Goal: Task Accomplishment & Management: Manage account settings

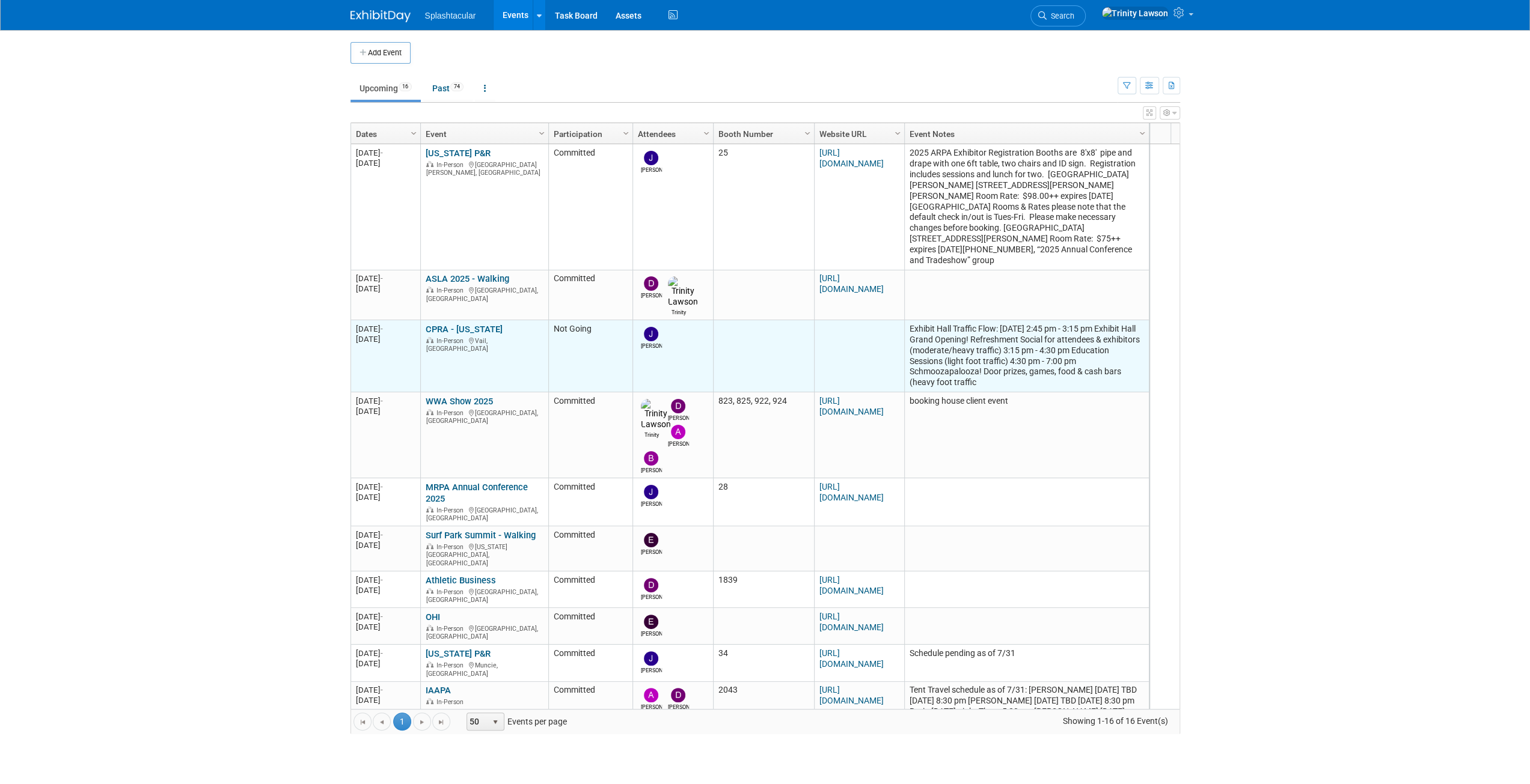
scroll to position [216, 0]
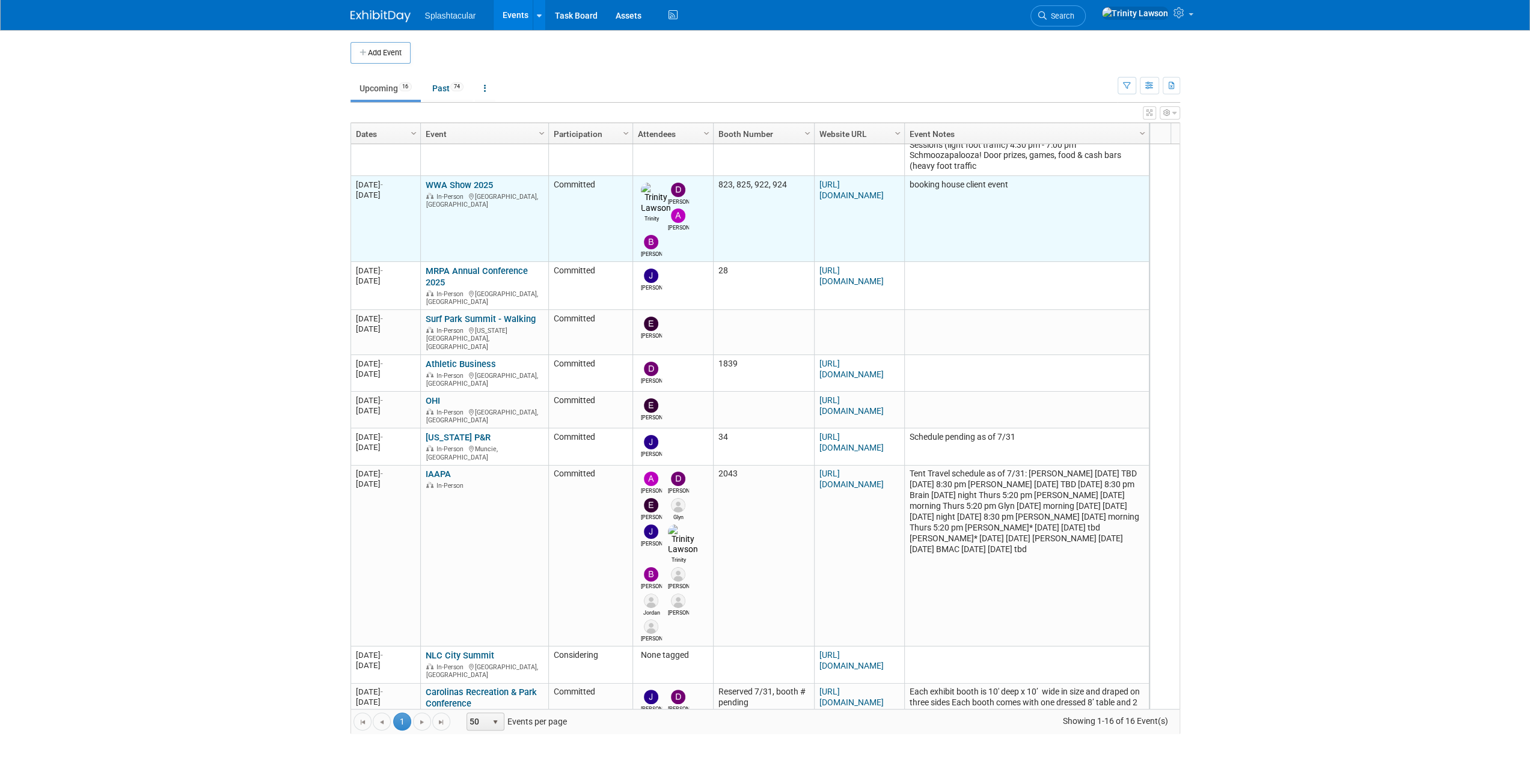
click link "WWA Show 2025"
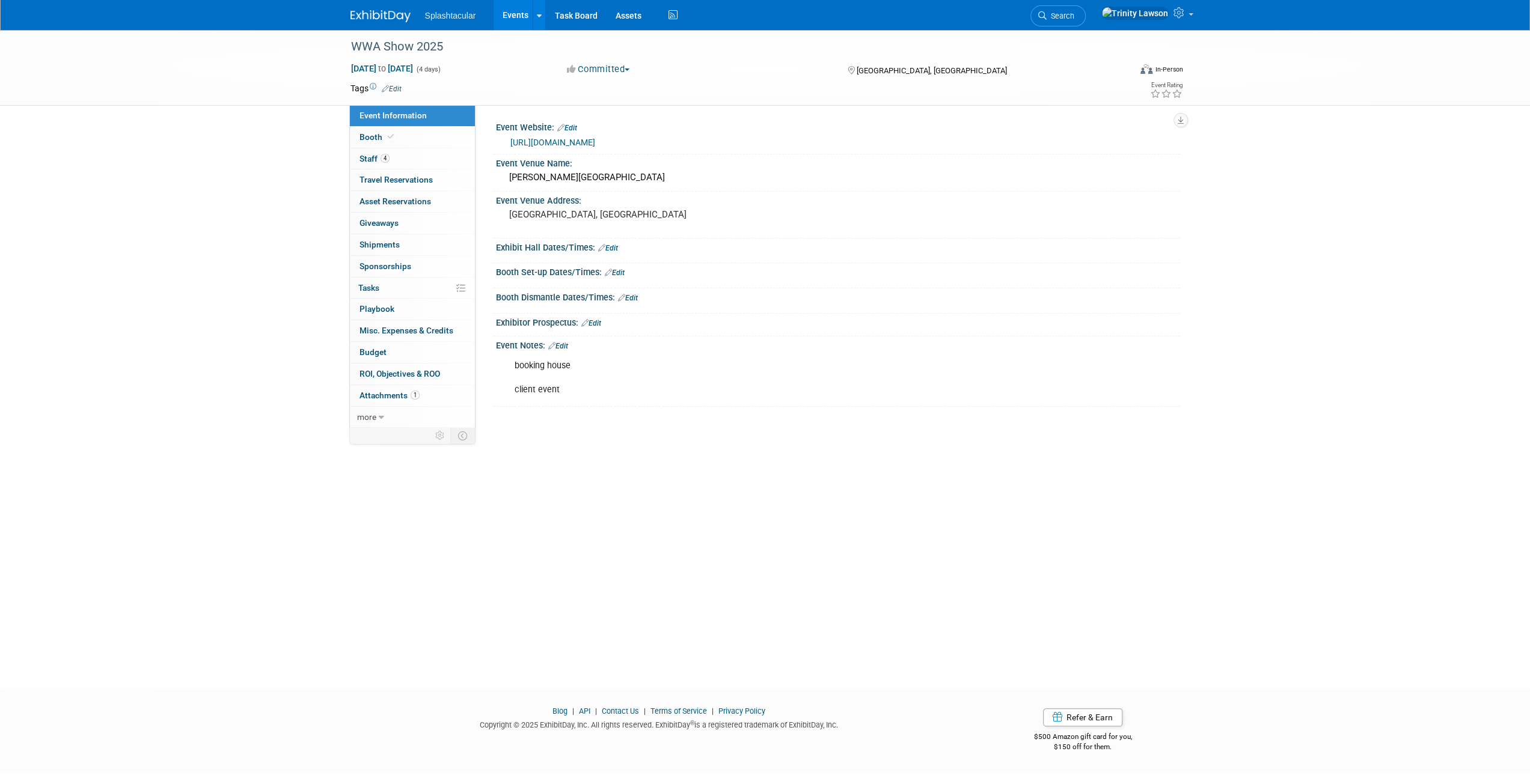
click at [613, 247] on link "Edit" at bounding box center [608, 248] width 20 height 8
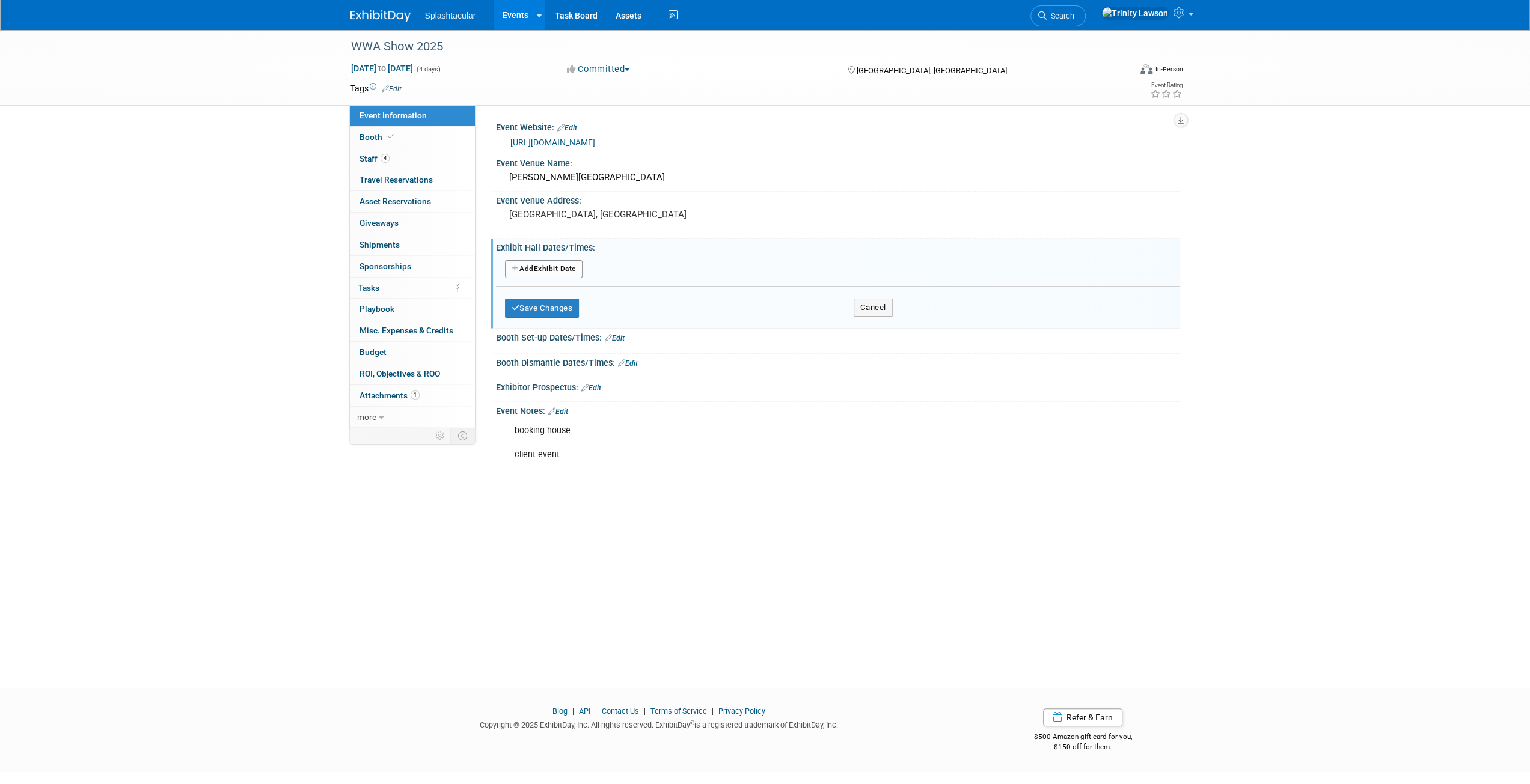
click at [528, 275] on button "Add Another Exhibit Date" at bounding box center [544, 269] width 78 height 18
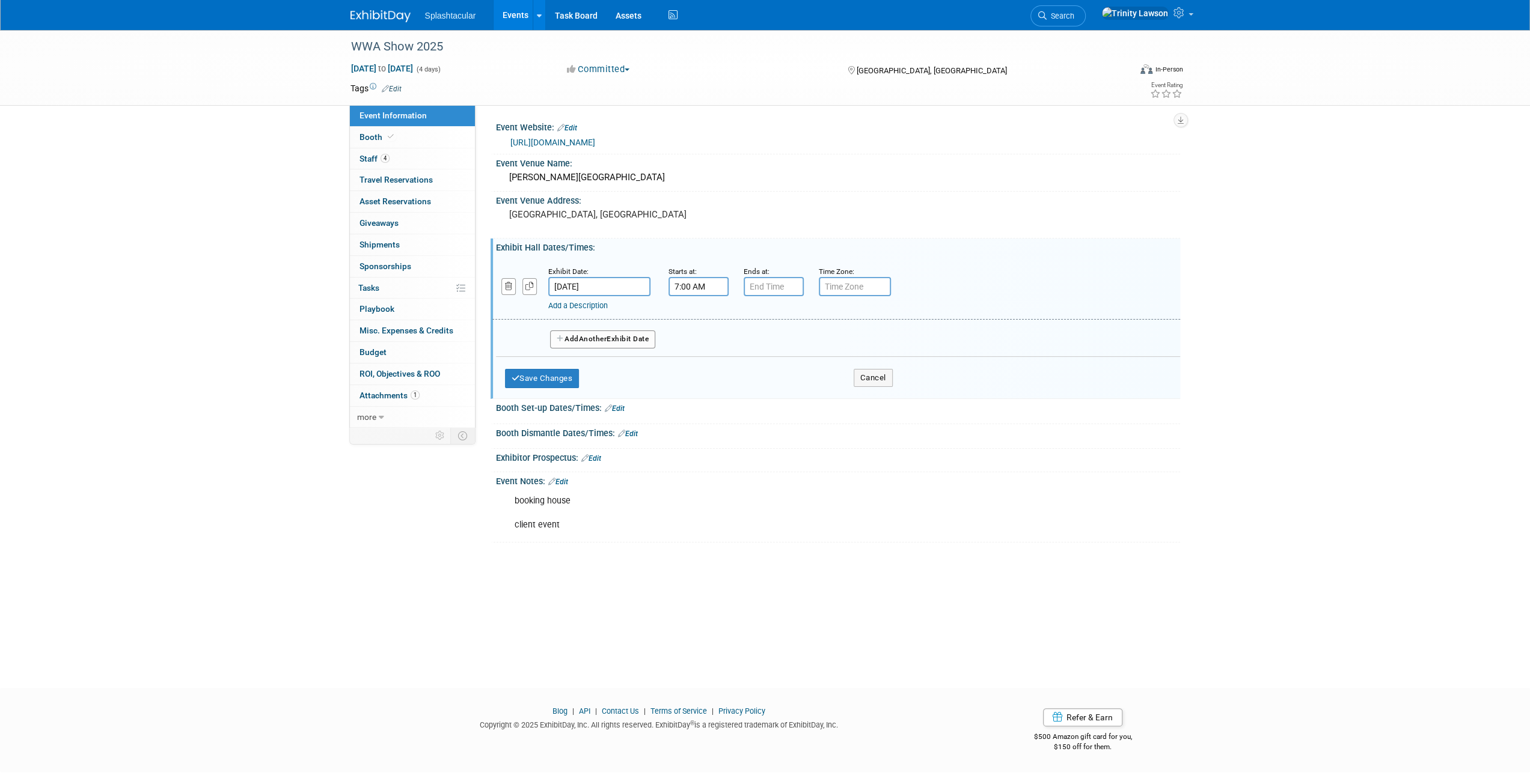
click at [687, 286] on input "7:00 AM" at bounding box center [698, 287] width 60 height 19
click at [694, 313] on span at bounding box center [696, 316] width 21 height 21
type input "8:00 AM"
click at [757, 289] on input "7:00 PM" at bounding box center [773, 287] width 60 height 19
click at [773, 317] on span at bounding box center [771, 316] width 21 height 21
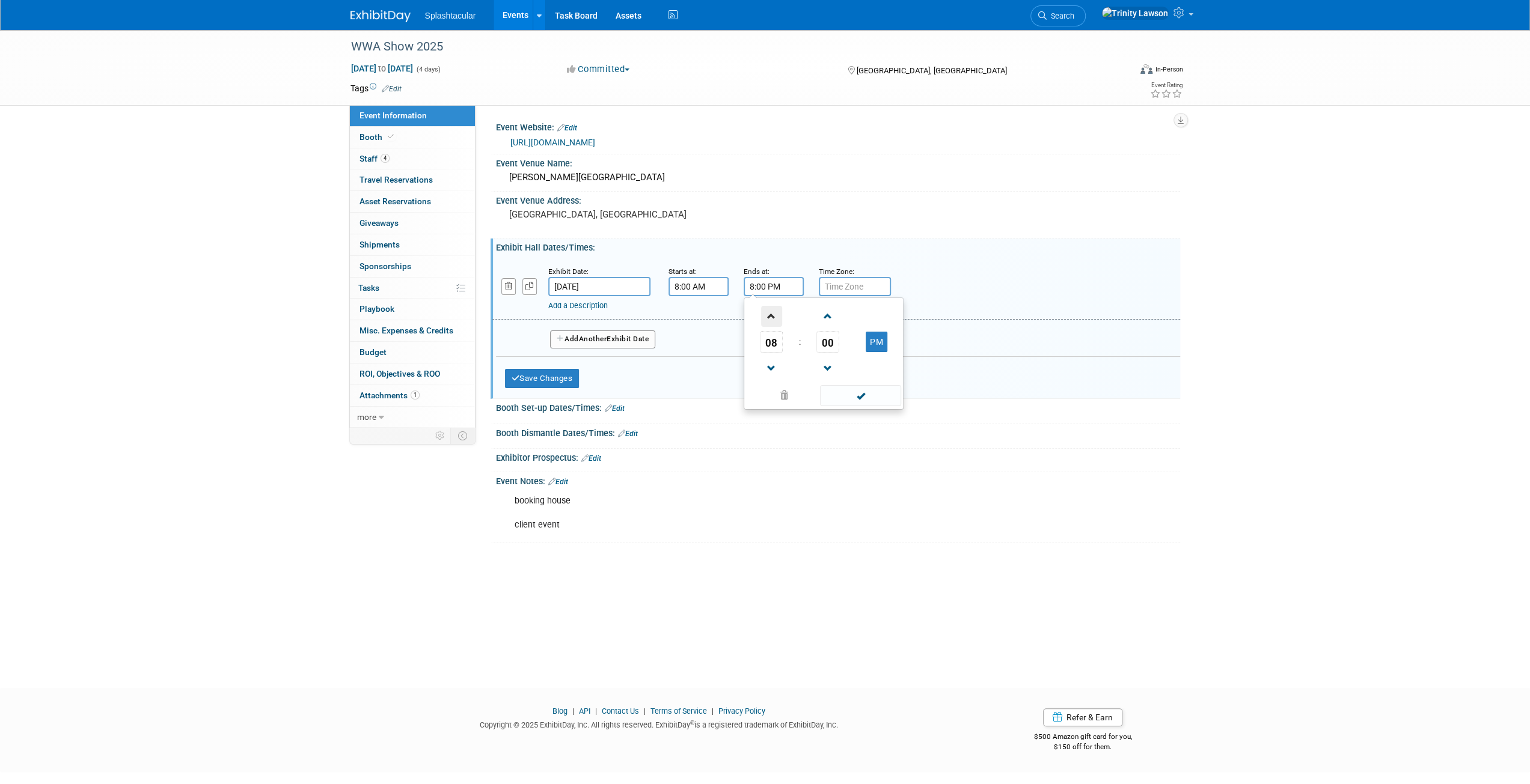
click at [773, 317] on span at bounding box center [771, 316] width 21 height 21
click at [768, 362] on span at bounding box center [771, 369] width 21 height 21
type input "10:00 PM"
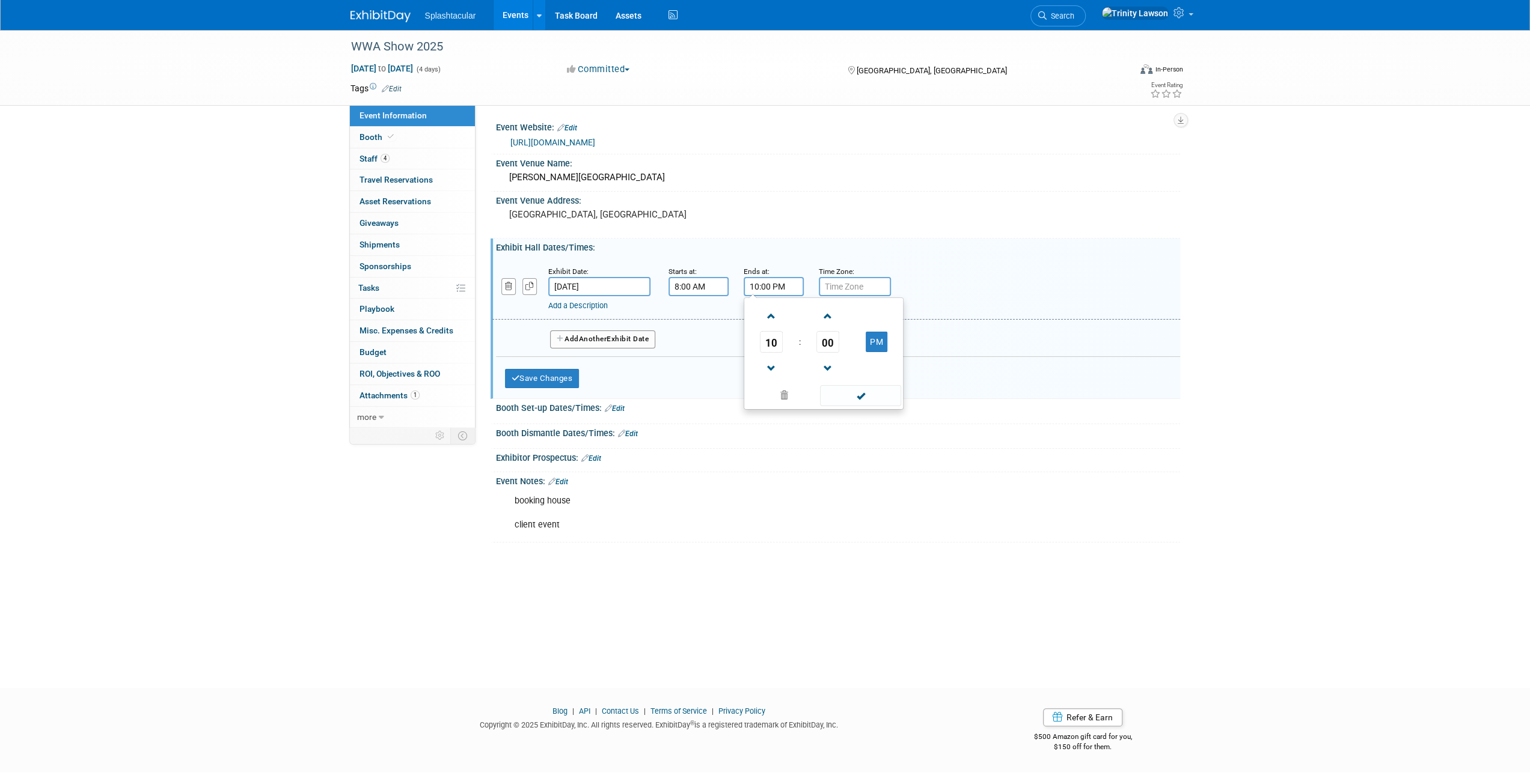
click at [871, 407] on div "10 : 00 PM 12 01 02 03 04 05 06 07 08 09 10 11 00 05 10 15 20 25 30 35 40 45 50…" at bounding box center [824, 354] width 160 height 113
click at [871, 392] on span at bounding box center [861, 396] width 81 height 21
click at [610, 343] on button "Add Another Exhibit Date" at bounding box center [603, 340] width 106 height 18
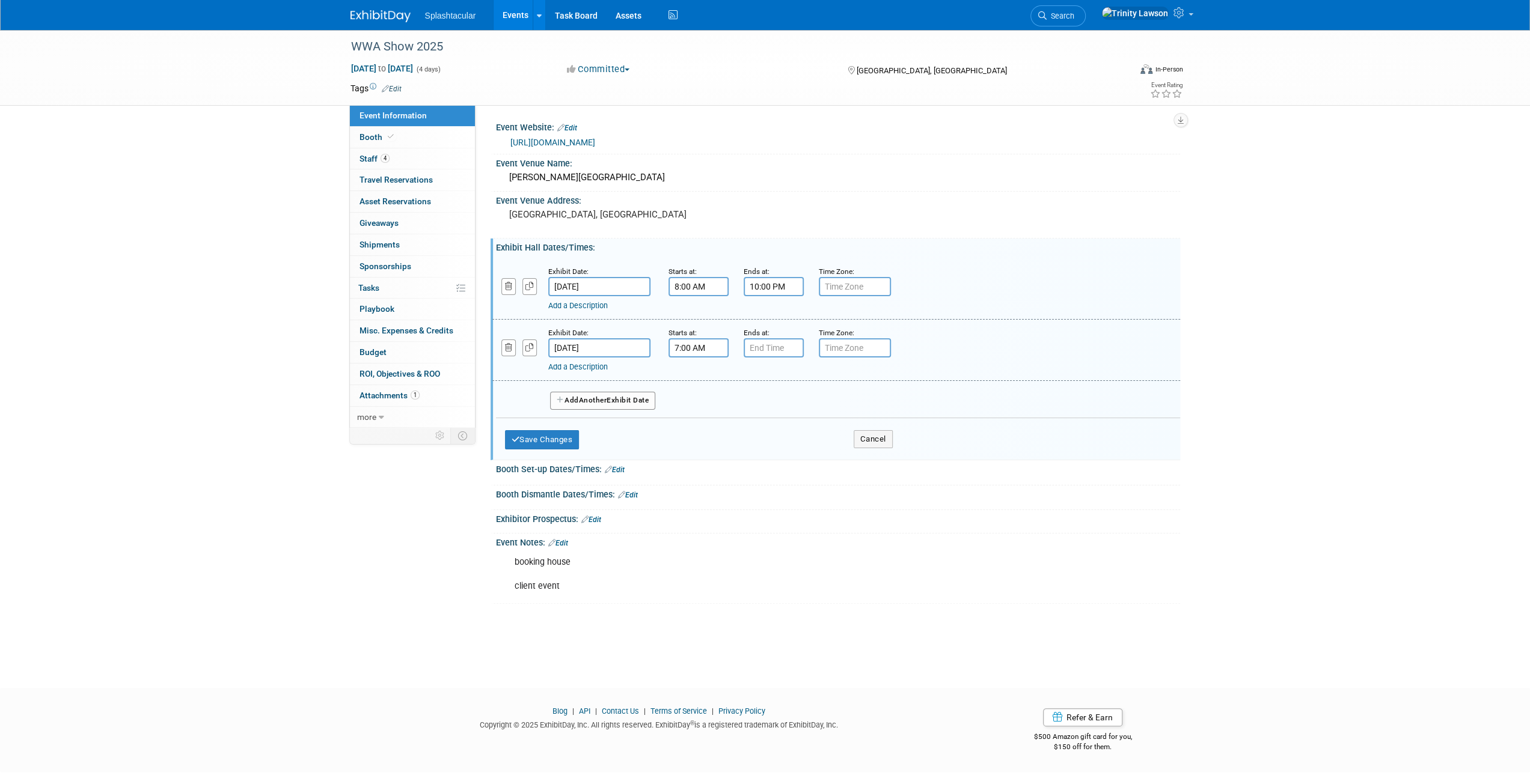
click at [702, 347] on input "7:00 AM" at bounding box center [698, 348] width 60 height 19
click at [680, 372] on td at bounding box center [697, 378] width 50 height 31
click at [692, 372] on span at bounding box center [696, 378] width 21 height 21
type input "8:00 AM"
click at [790, 464] on span at bounding box center [786, 457] width 81 height 21
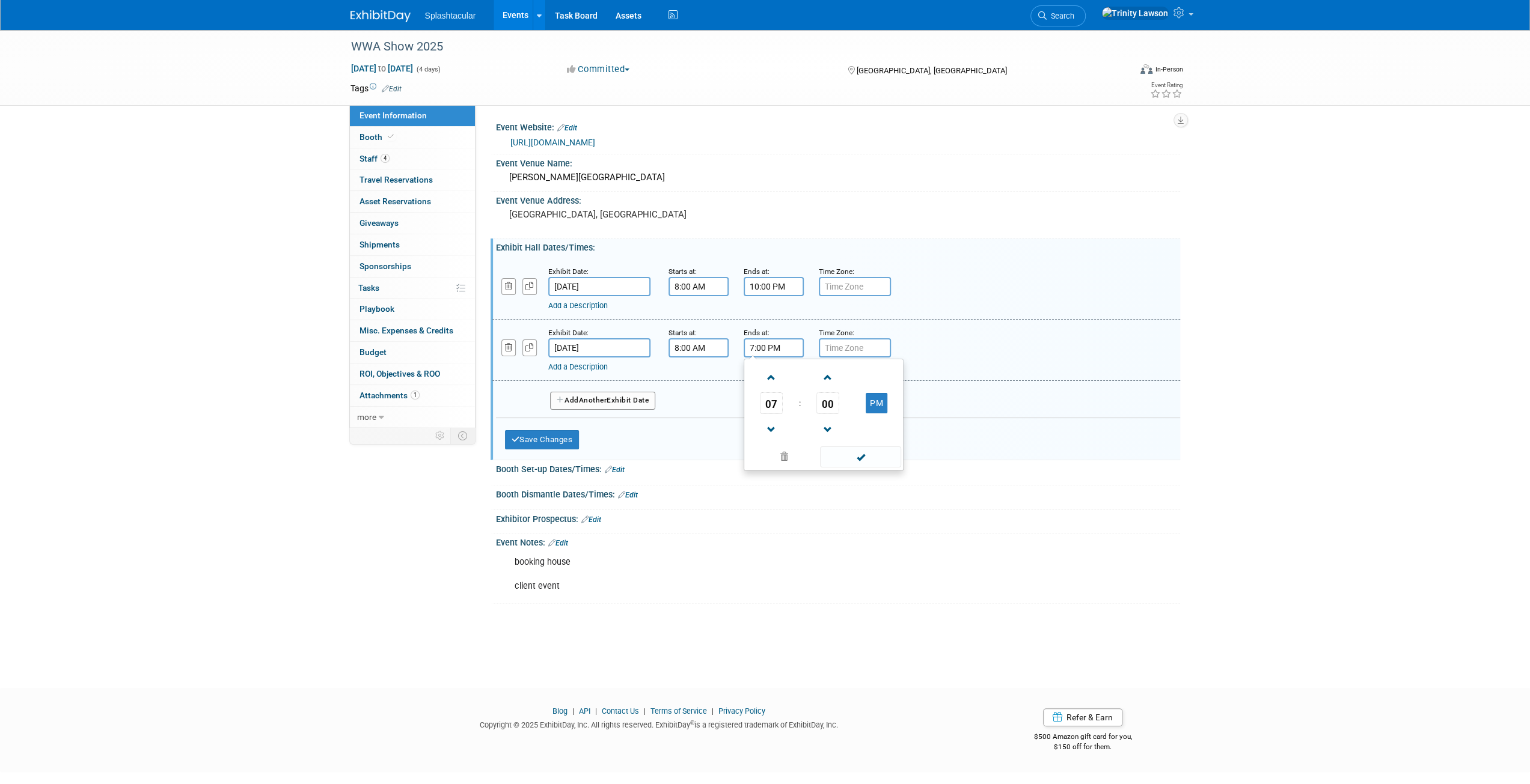
click at [775, 345] on input "7:00 PM" at bounding box center [773, 348] width 60 height 19
click at [775, 378] on span at bounding box center [771, 378] width 21 height 21
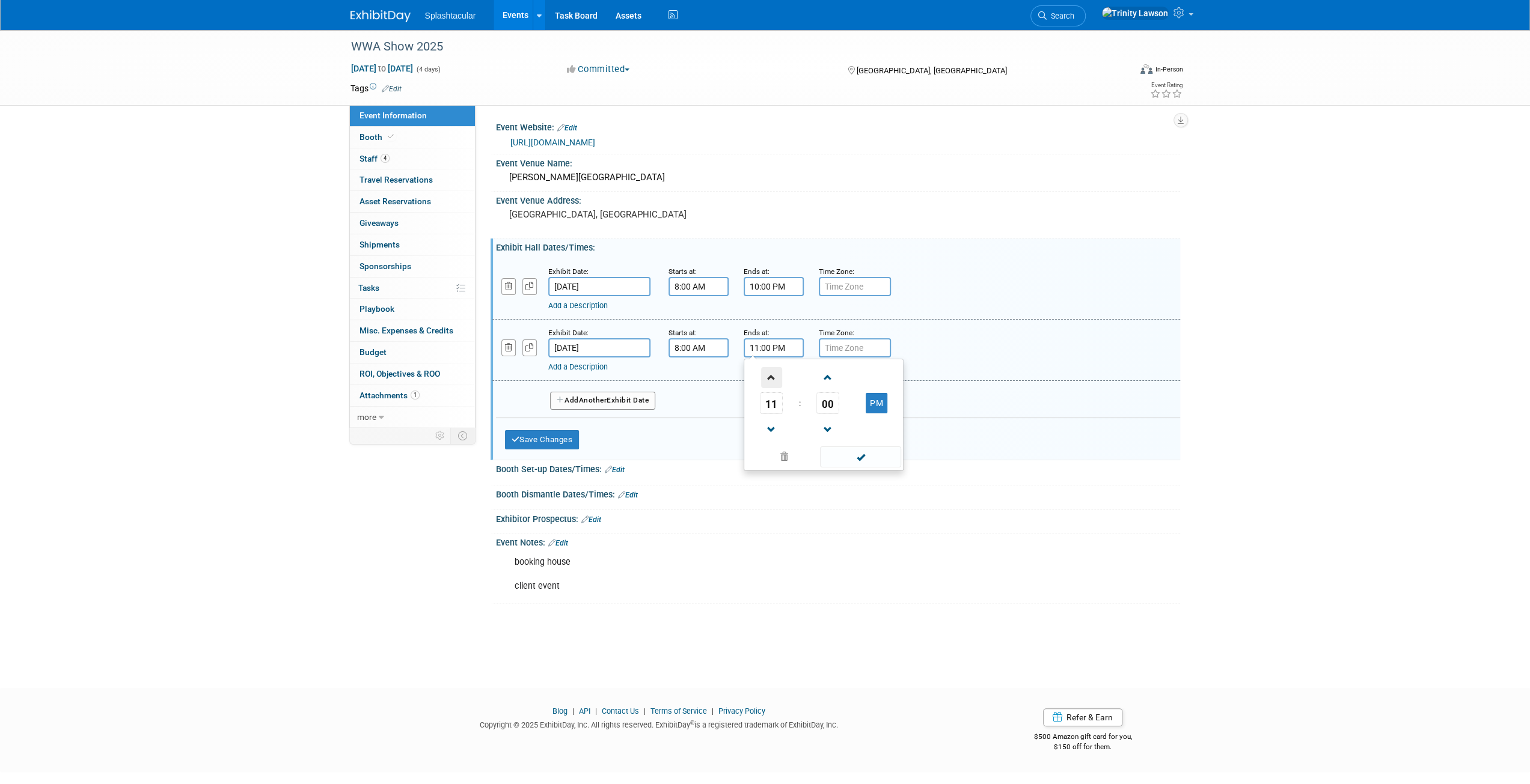
click at [775, 378] on span at bounding box center [771, 378] width 21 height 21
click at [827, 379] on span at bounding box center [828, 378] width 21 height 21
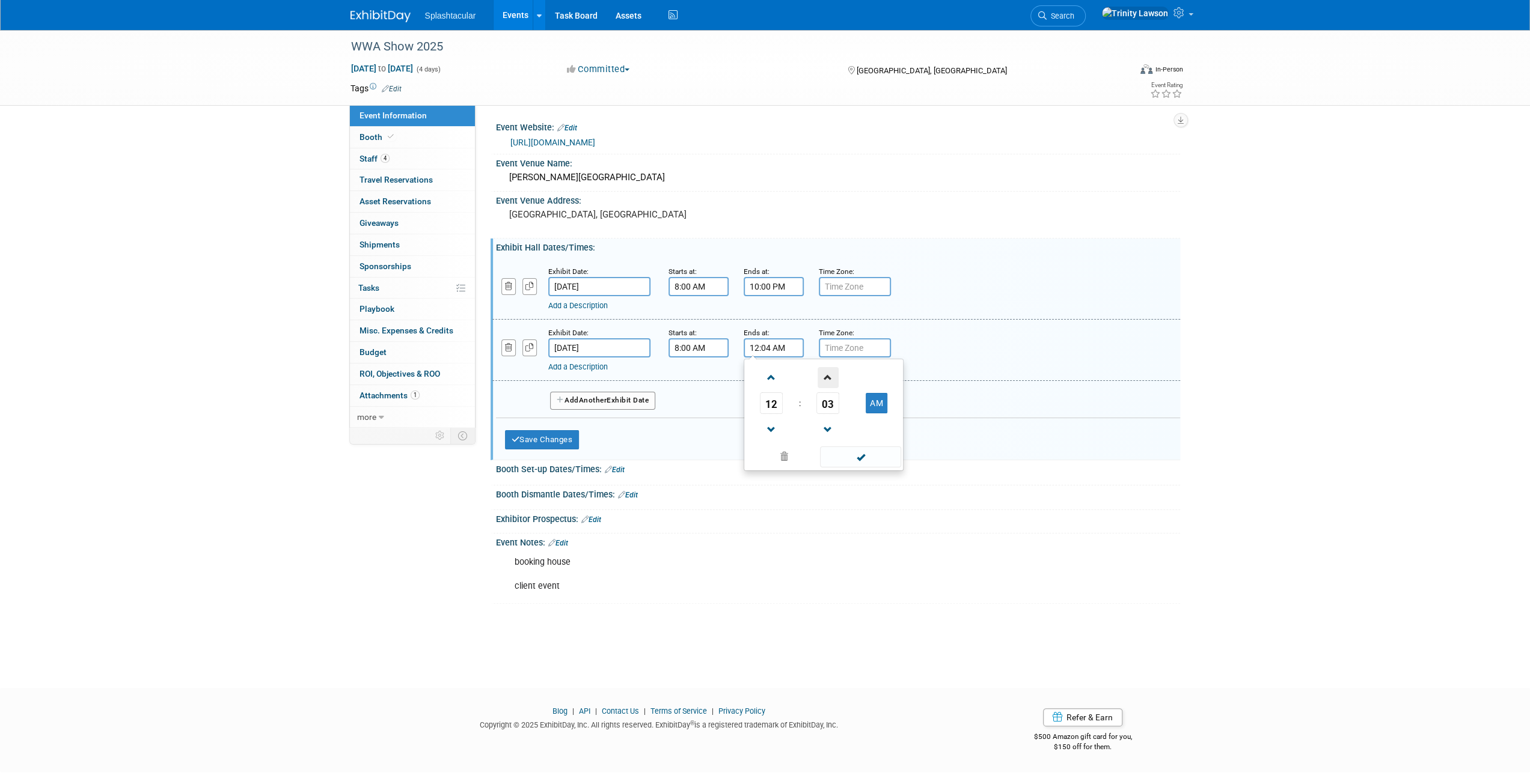
click at [827, 379] on span at bounding box center [828, 378] width 21 height 21
click at [827, 424] on span at bounding box center [828, 430] width 21 height 21
click at [831, 408] on span "05" at bounding box center [828, 403] width 23 height 22
click at [831, 408] on td "30" at bounding box center [843, 410] width 39 height 32
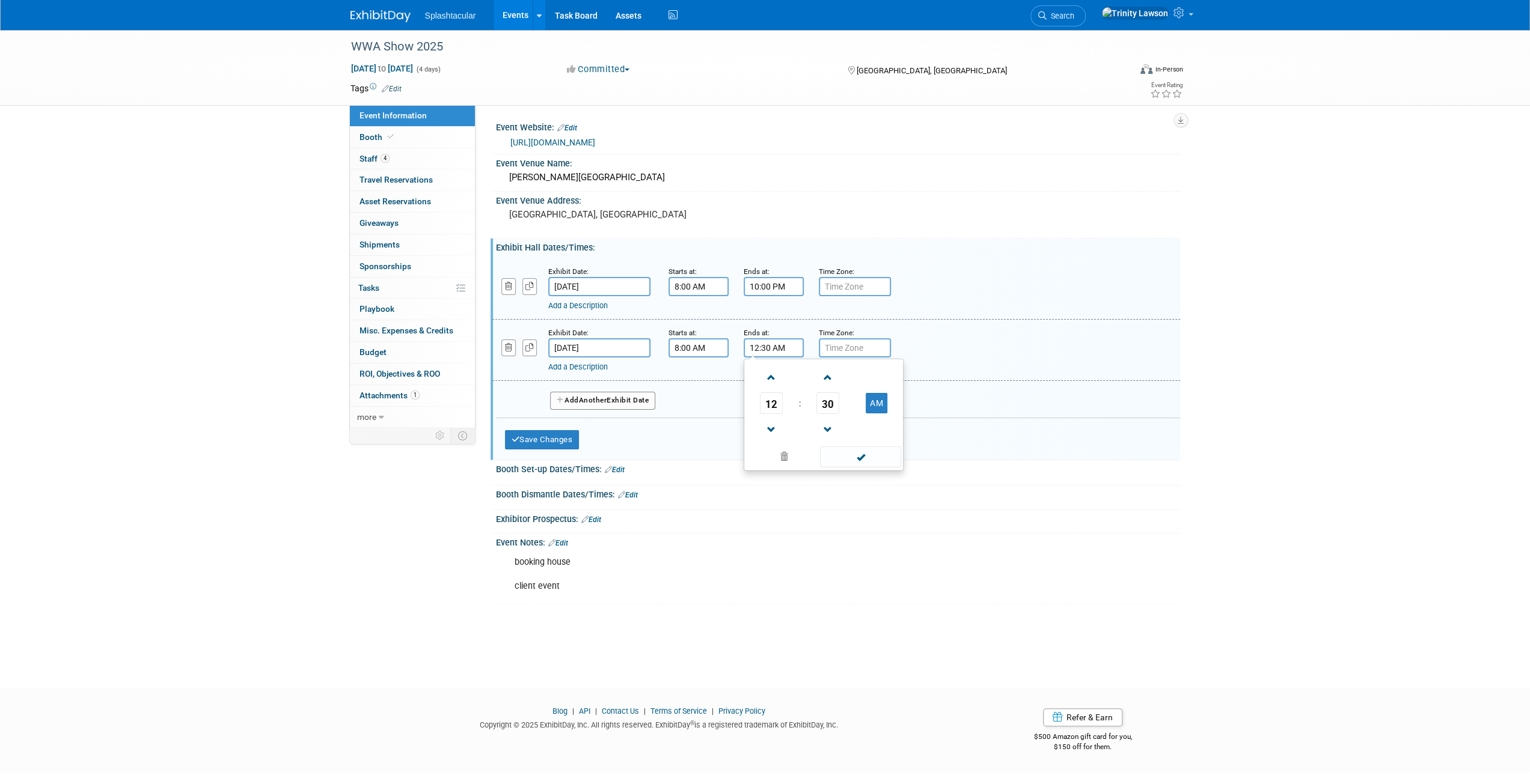
click at [857, 404] on td "AM" at bounding box center [877, 403] width 48 height 22
click at [888, 399] on td "AM" at bounding box center [877, 403] width 48 height 22
click at [880, 402] on button "AM" at bounding box center [877, 403] width 22 height 21
type input "12:30 PM"
click at [863, 456] on span at bounding box center [861, 457] width 81 height 21
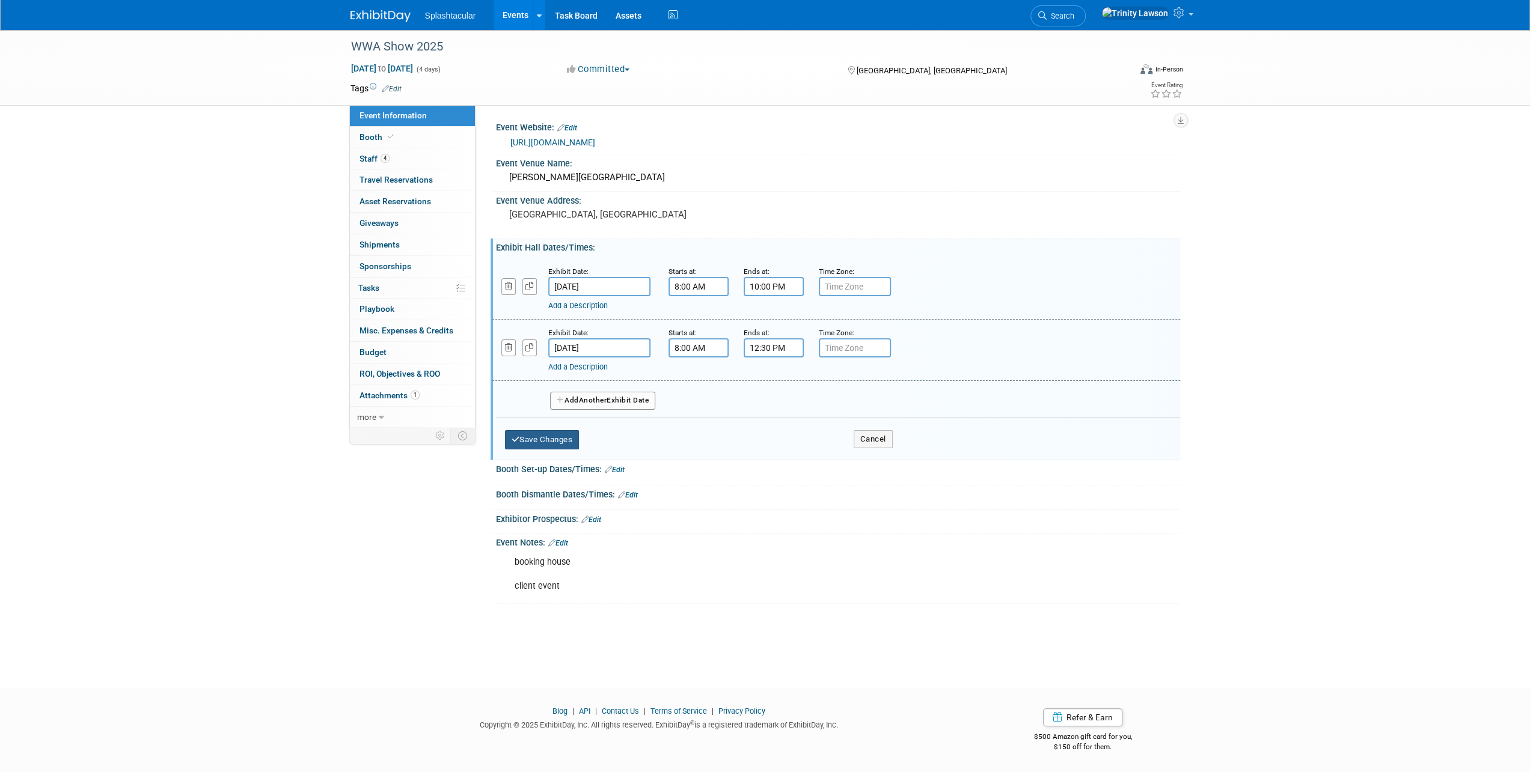
click at [546, 437] on button "Save Changes" at bounding box center [542, 440] width 75 height 19
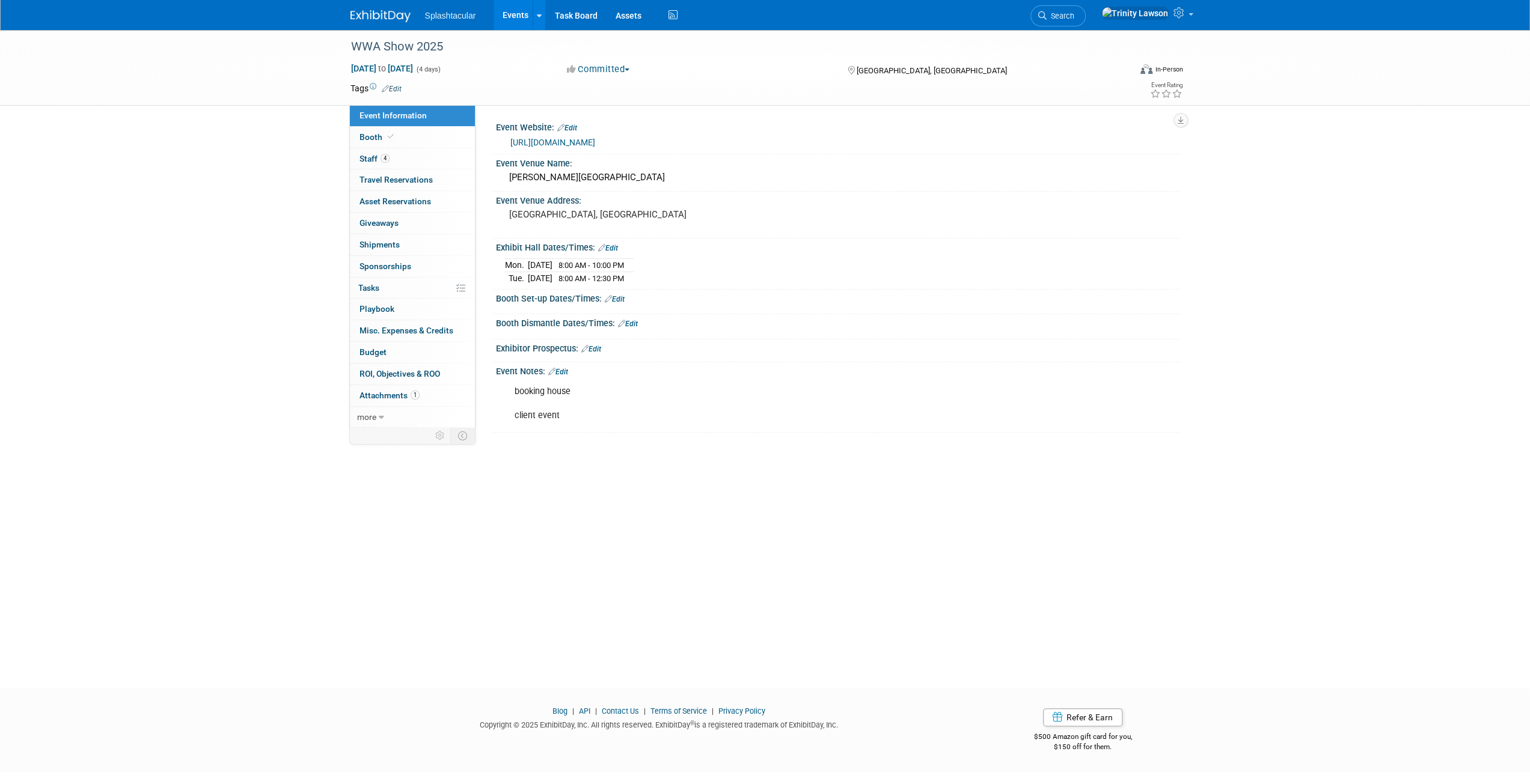
click at [620, 298] on link "Edit" at bounding box center [614, 299] width 20 height 8
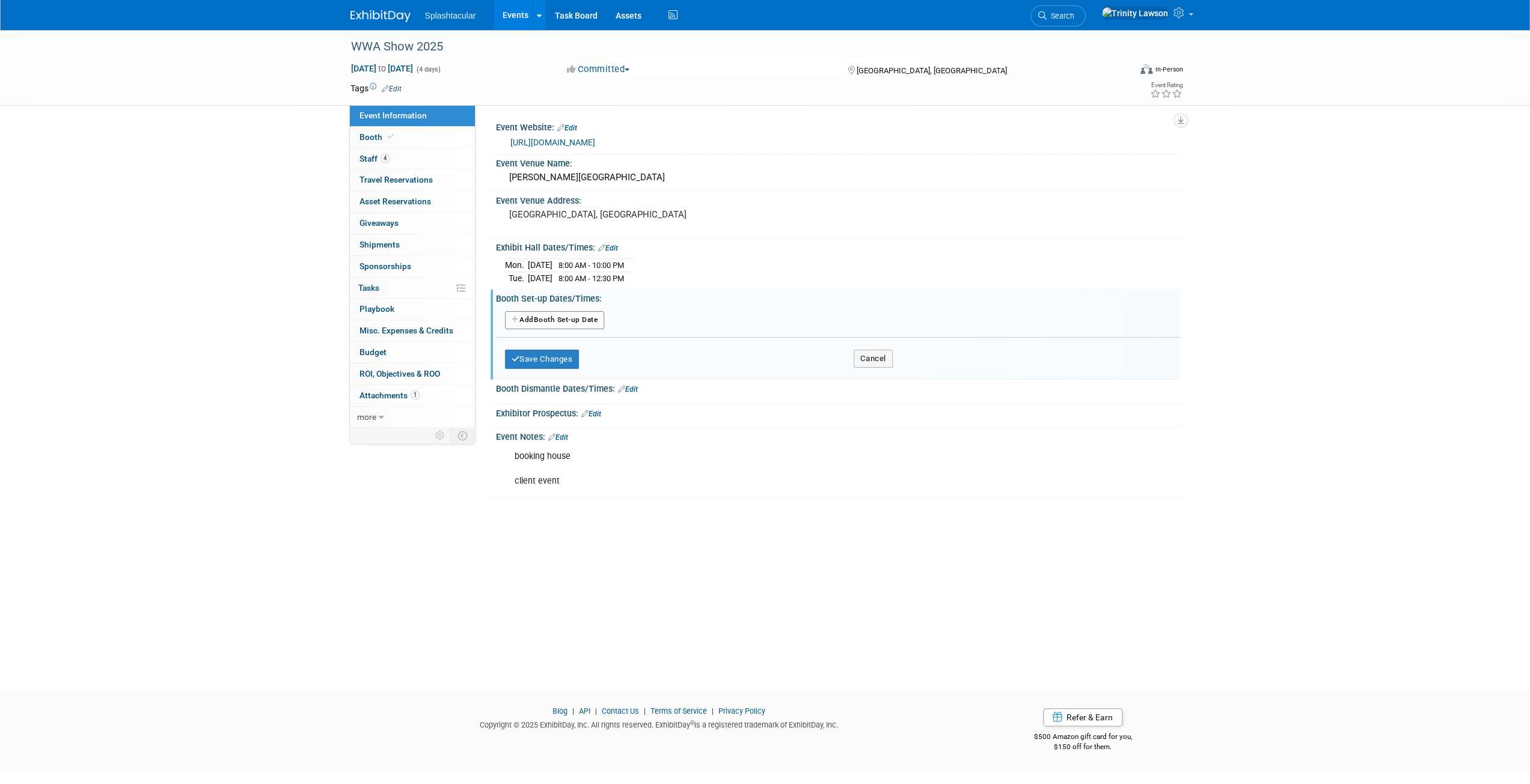
click at [611, 248] on link "Edit" at bounding box center [608, 248] width 20 height 8
select select "9"
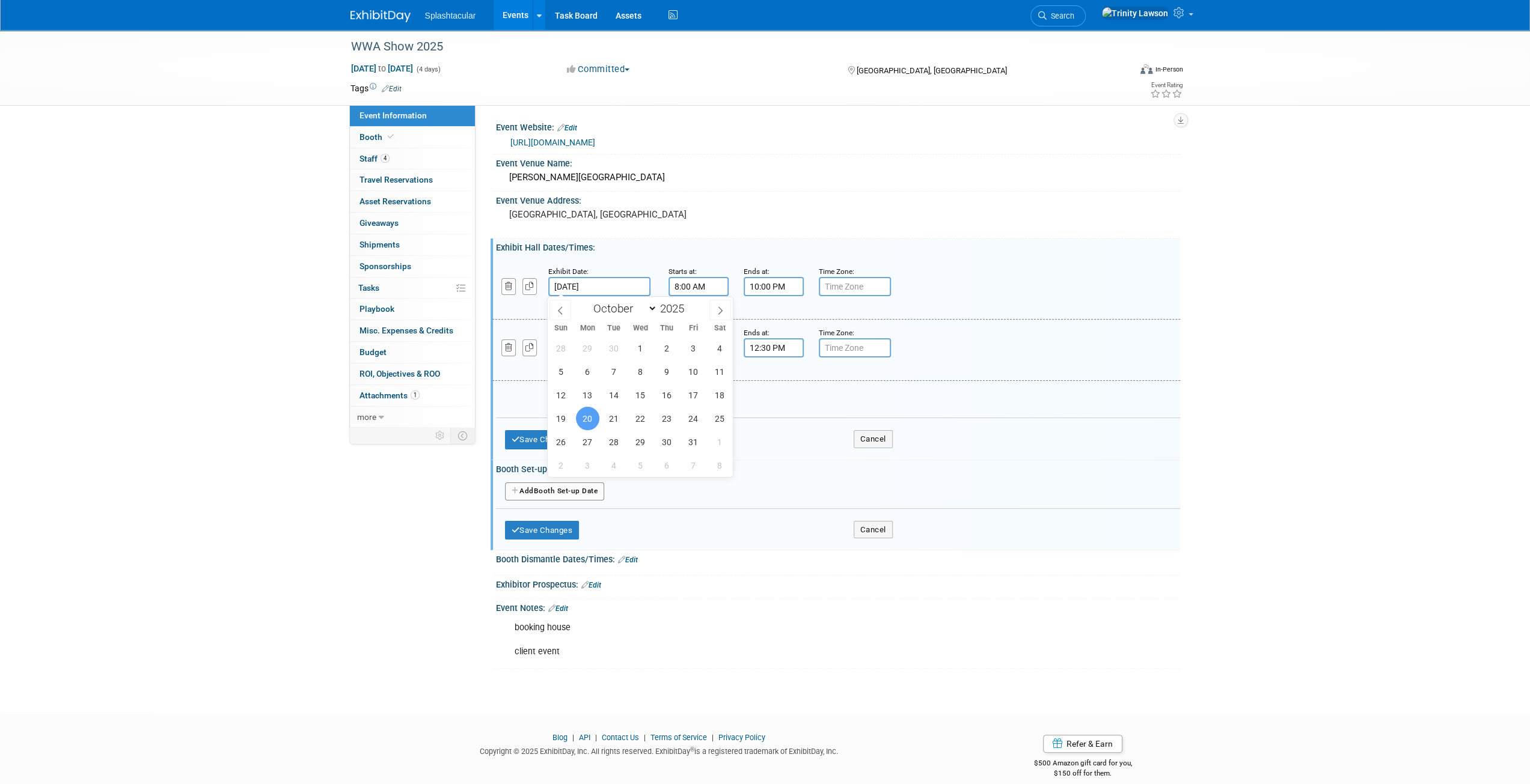
click at [592, 283] on input "[DATE]" at bounding box center [599, 287] width 102 height 19
click at [615, 413] on span "21" at bounding box center [614, 419] width 23 height 23
type input "Oct 21, 2025"
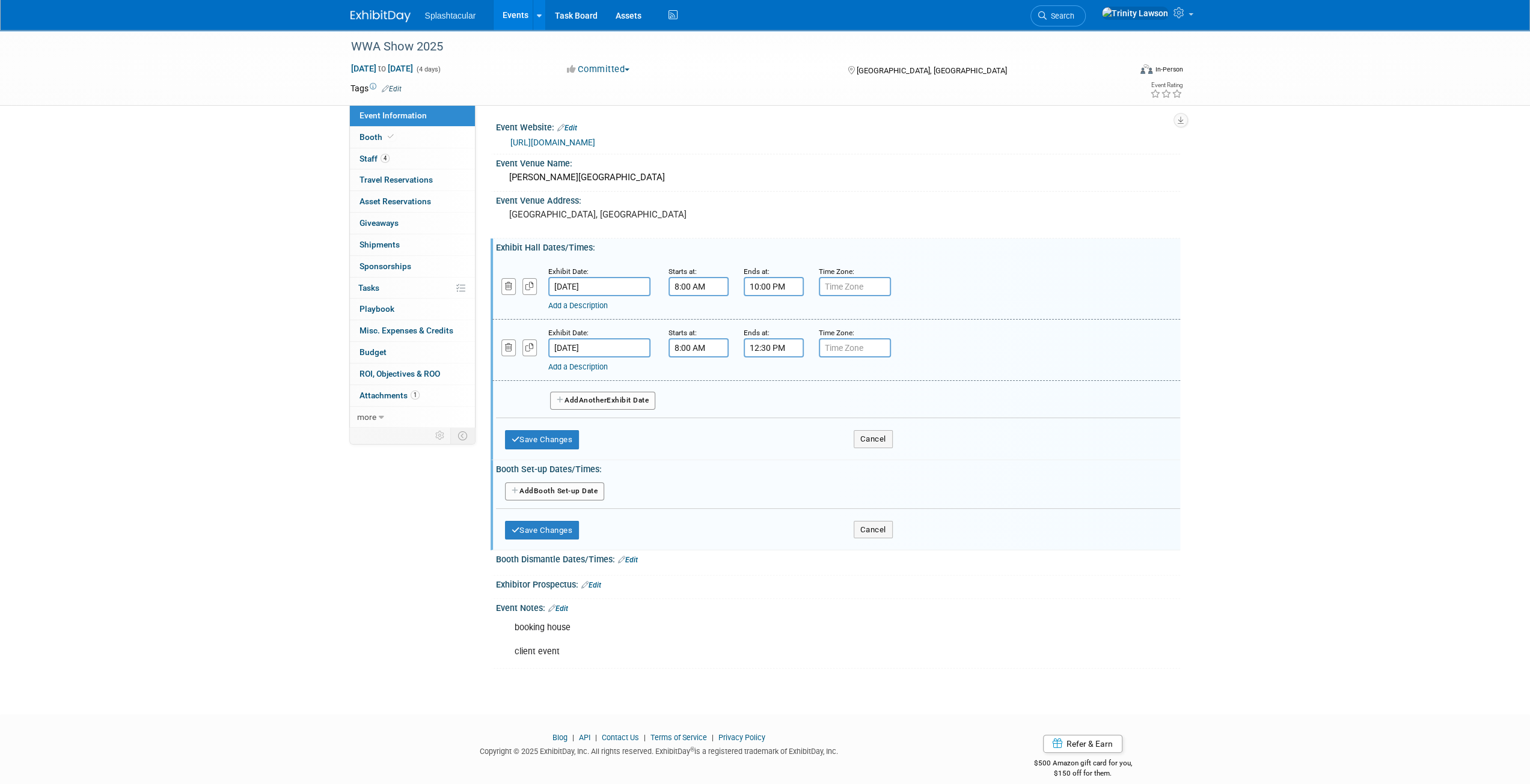
click at [699, 290] on input "8:00 AM" at bounding box center [698, 287] width 60 height 19
click at [698, 341] on span "08" at bounding box center [696, 342] width 23 height 22
click at [696, 310] on td "12" at bounding box center [691, 316] width 39 height 32
click at [801, 343] on button "AM" at bounding box center [802, 342] width 22 height 21
click at [755, 347] on span "00" at bounding box center [753, 342] width 23 height 22
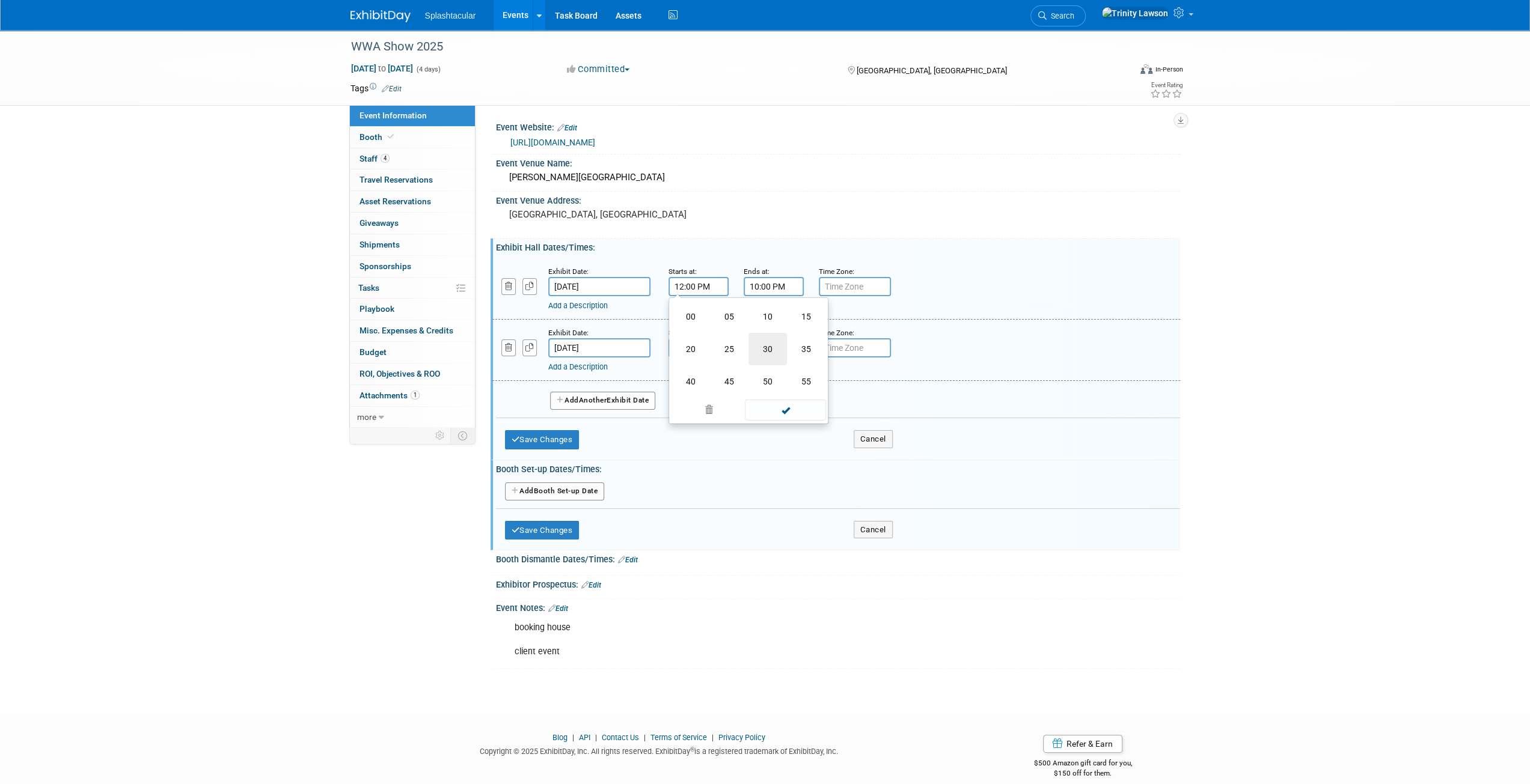
click at [774, 349] on td "30" at bounding box center [768, 349] width 39 height 32
type input "12:30 PM"
click at [785, 396] on span at bounding box center [786, 396] width 81 height 21
click at [760, 283] on input "10:00 PM" at bounding box center [773, 287] width 60 height 19
click at [774, 334] on span "10" at bounding box center [771, 342] width 23 height 22
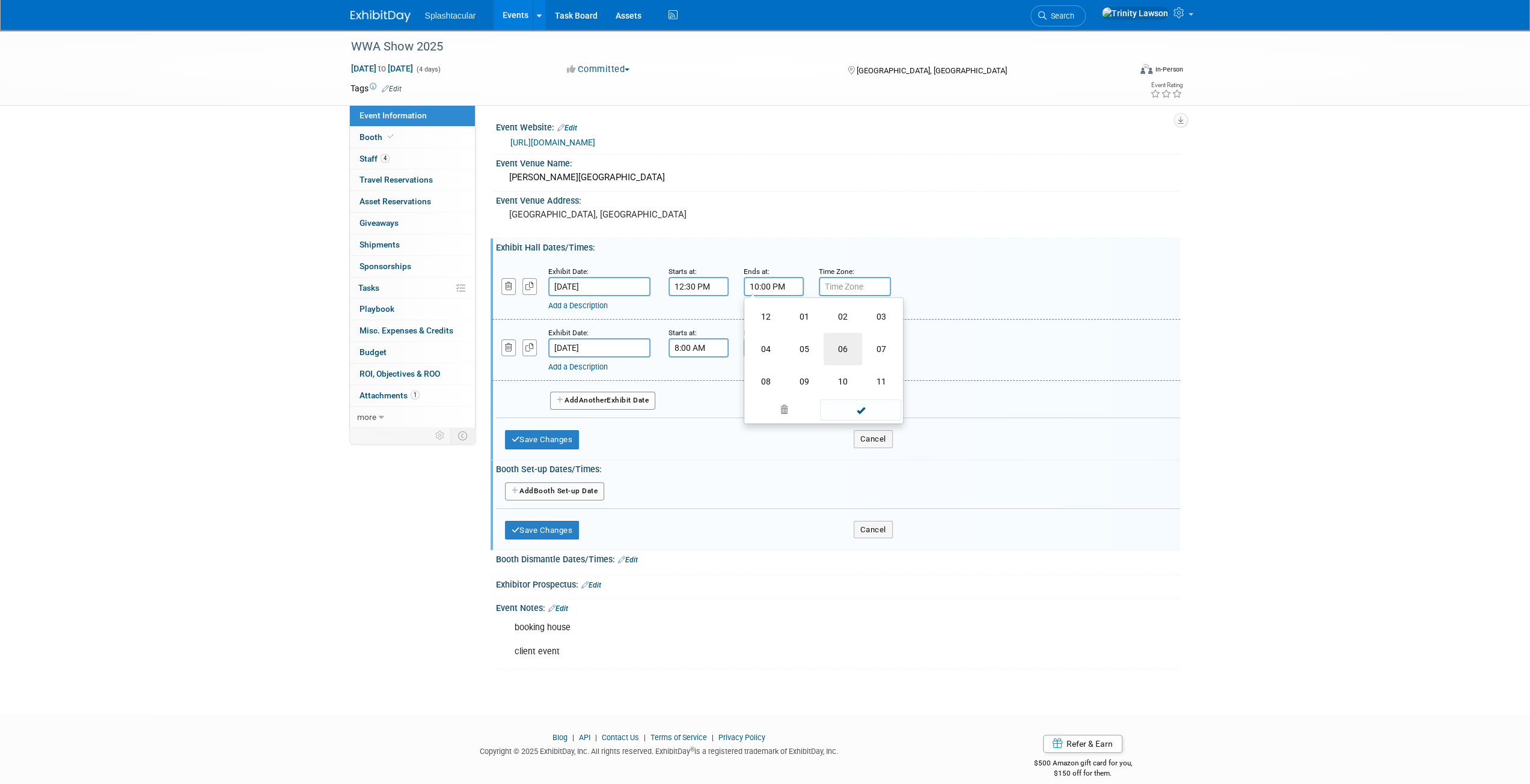
click at [836, 352] on td "06" at bounding box center [843, 349] width 39 height 32
click at [830, 334] on span "00" at bounding box center [828, 342] width 23 height 22
click at [838, 347] on td "30" at bounding box center [843, 349] width 39 height 32
type input "6:30 PM"
click at [860, 399] on span at bounding box center [861, 396] width 81 height 21
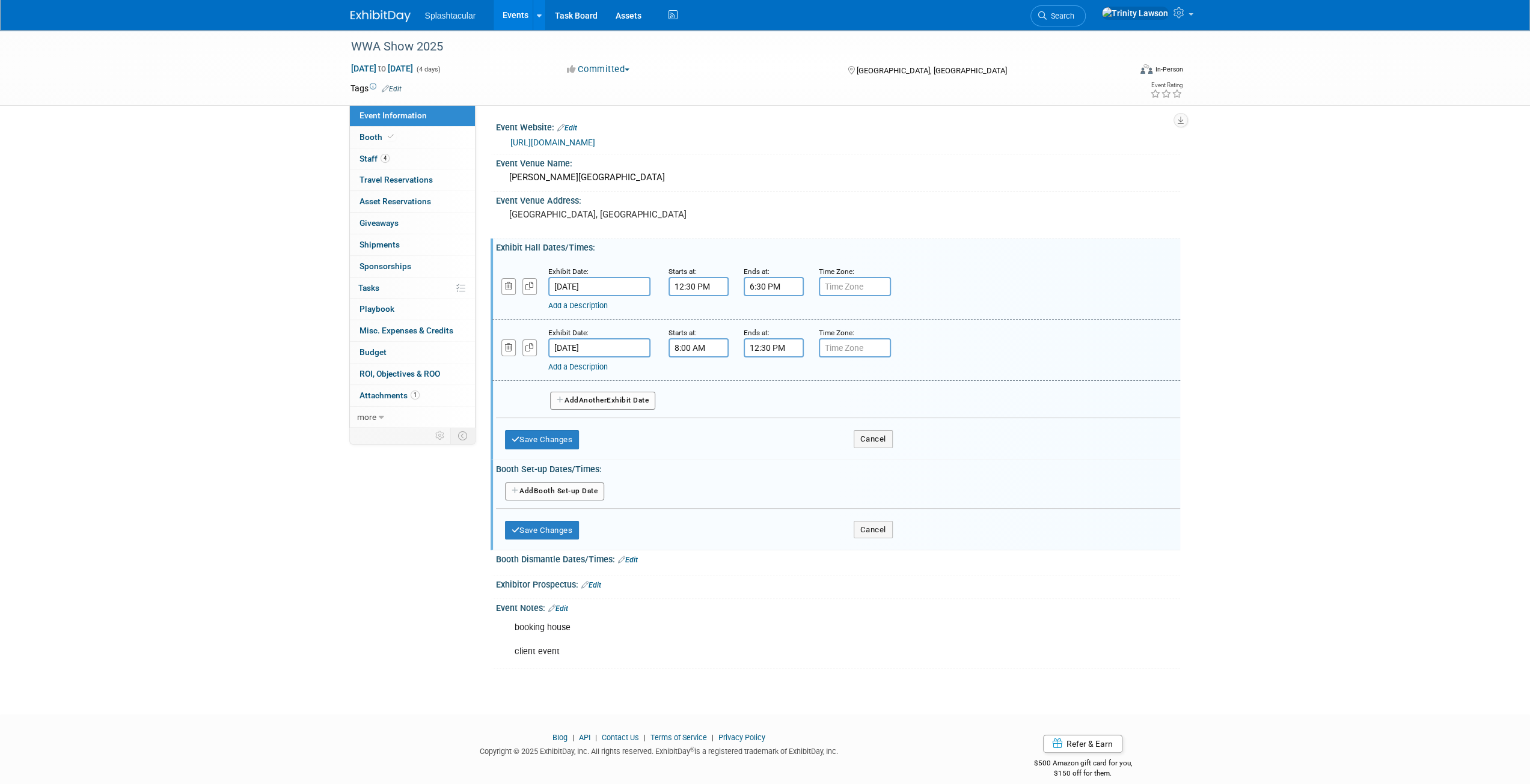
click at [582, 336] on div "Exhibit Date:" at bounding box center [599, 332] width 102 height 12
click at [582, 349] on input "Oct 21, 2025" at bounding box center [599, 348] width 102 height 19
click at [643, 480] on span "22" at bounding box center [640, 480] width 23 height 23
type input "Oct 22, 2025"
click at [688, 351] on input "8:00 AM" at bounding box center [698, 348] width 60 height 19
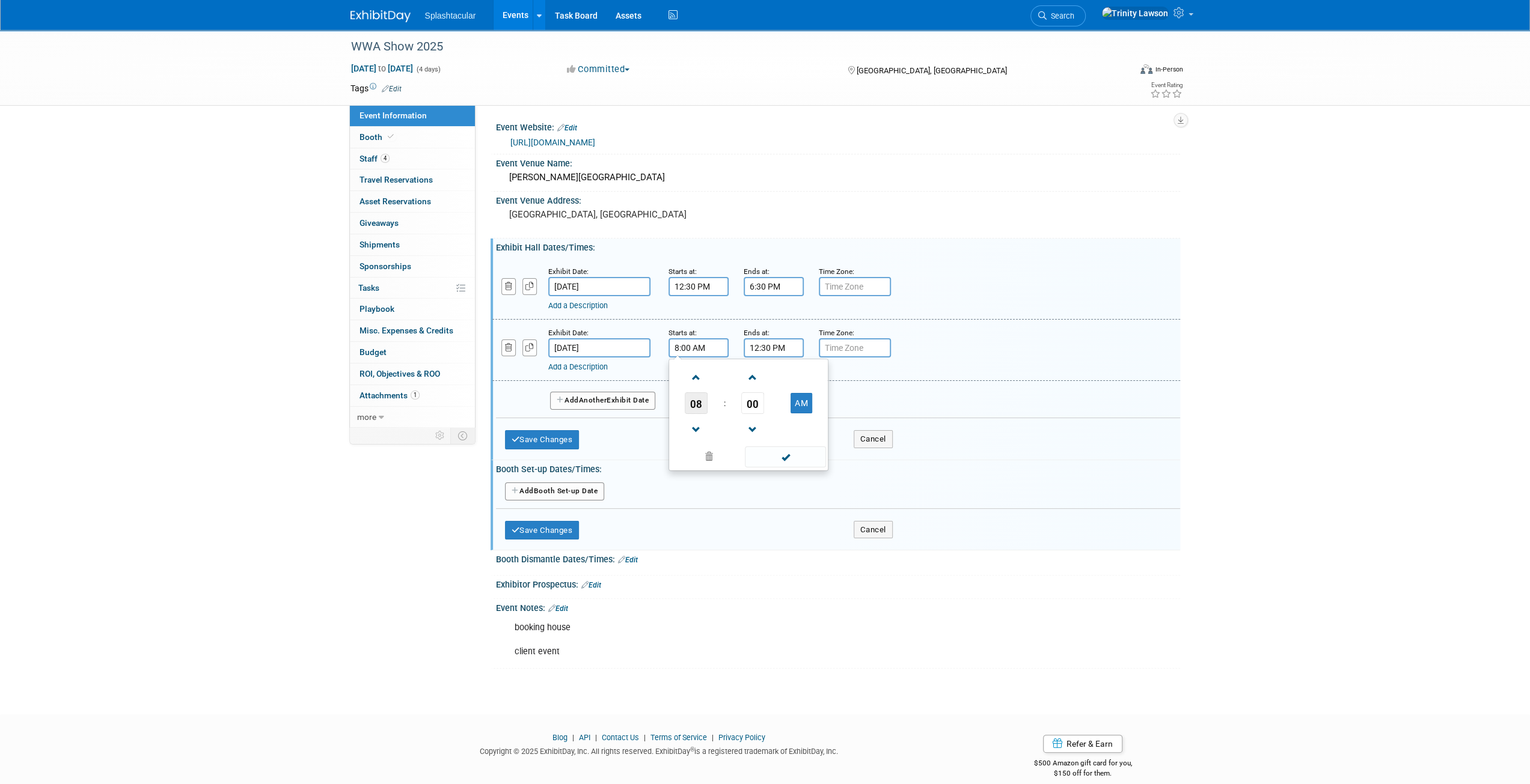
click at [699, 399] on span "08" at bounding box center [696, 403] width 23 height 22
click at [802, 436] on td "11" at bounding box center [806, 442] width 39 height 32
type input "11:00 AM"
click at [792, 453] on span at bounding box center [786, 457] width 81 height 21
click at [765, 351] on input "12:30 PM" at bounding box center [773, 348] width 60 height 19
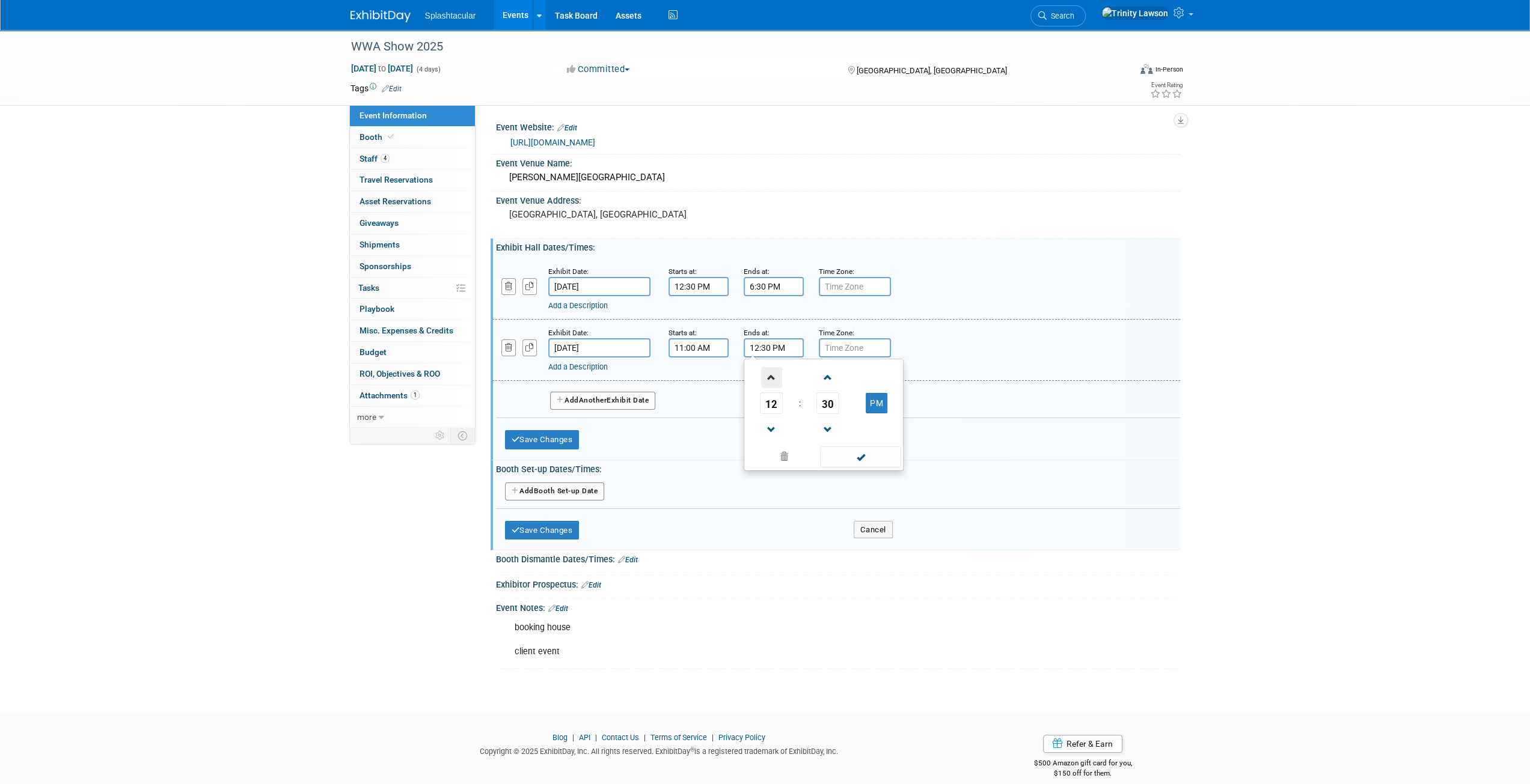
click at [766, 377] on span at bounding box center [771, 378] width 21 height 21
click at [768, 378] on span at bounding box center [771, 378] width 21 height 21
type input "3:30 PM"
click at [866, 455] on span at bounding box center [861, 457] width 81 height 21
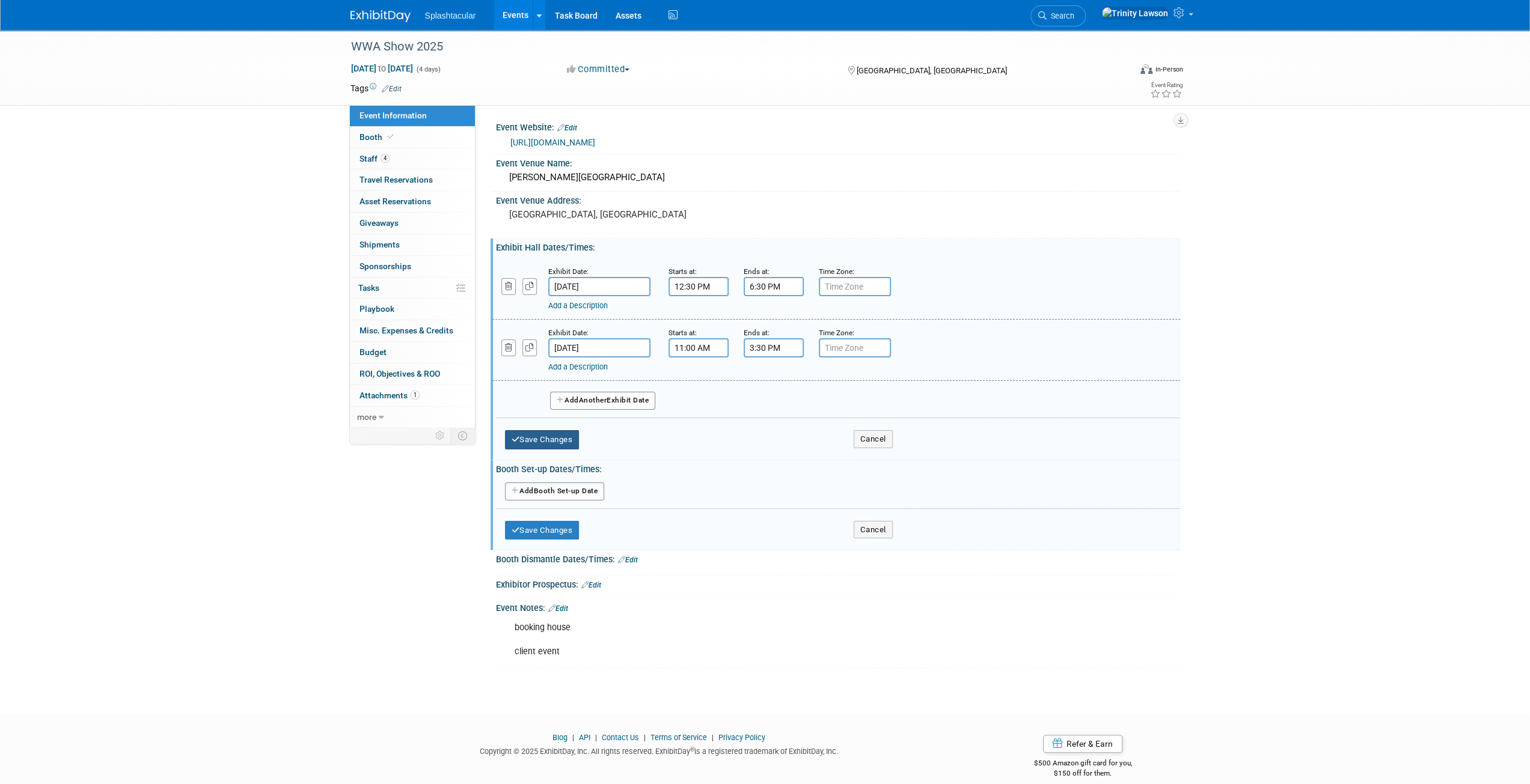
click at [573, 436] on button "Save Changes" at bounding box center [542, 440] width 75 height 19
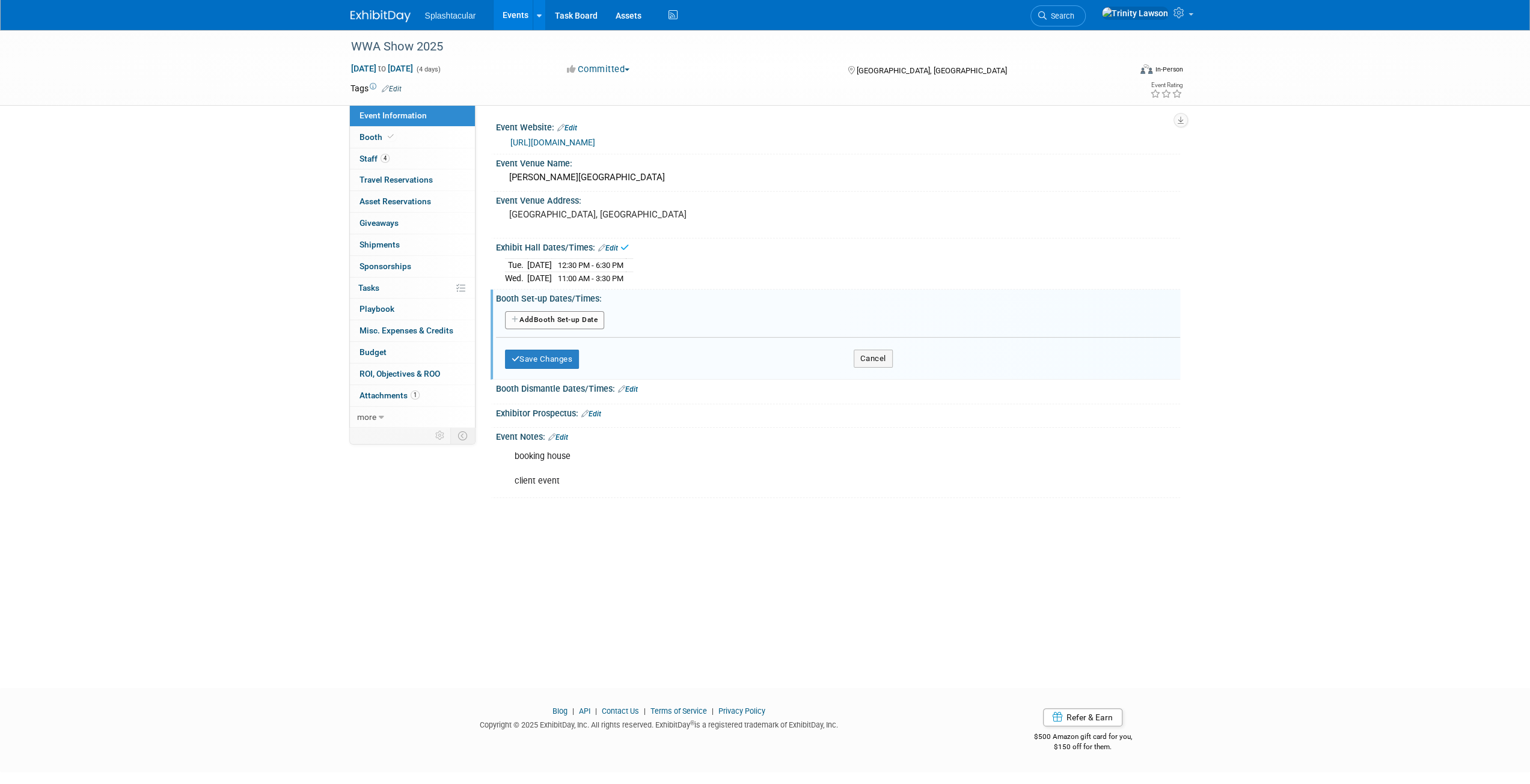
click at [551, 322] on button "Add Another Booth Set-up Date" at bounding box center [555, 320] width 100 height 18
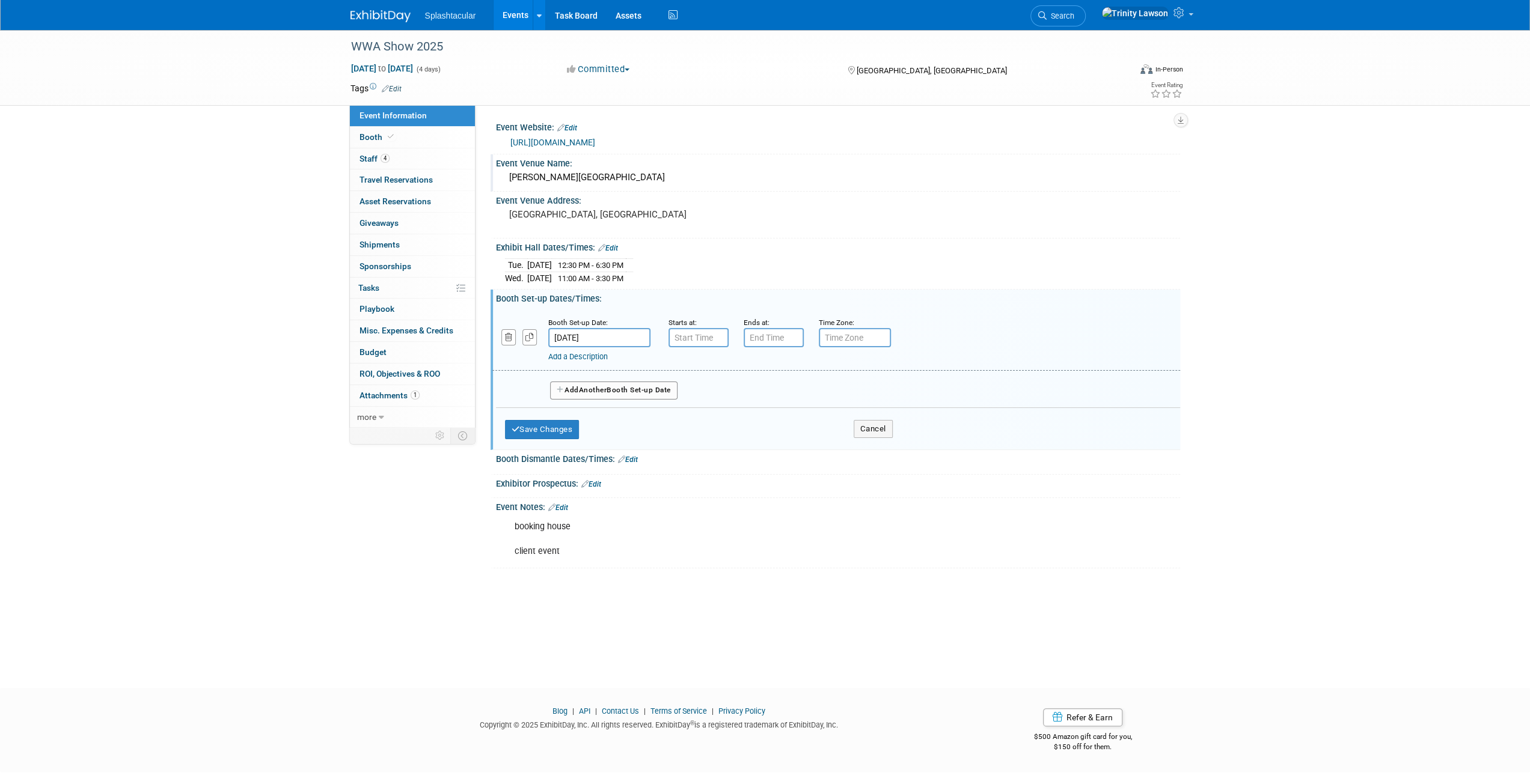
click at [547, 176] on div "Walt Disney World Resort" at bounding box center [838, 178] width 666 height 19
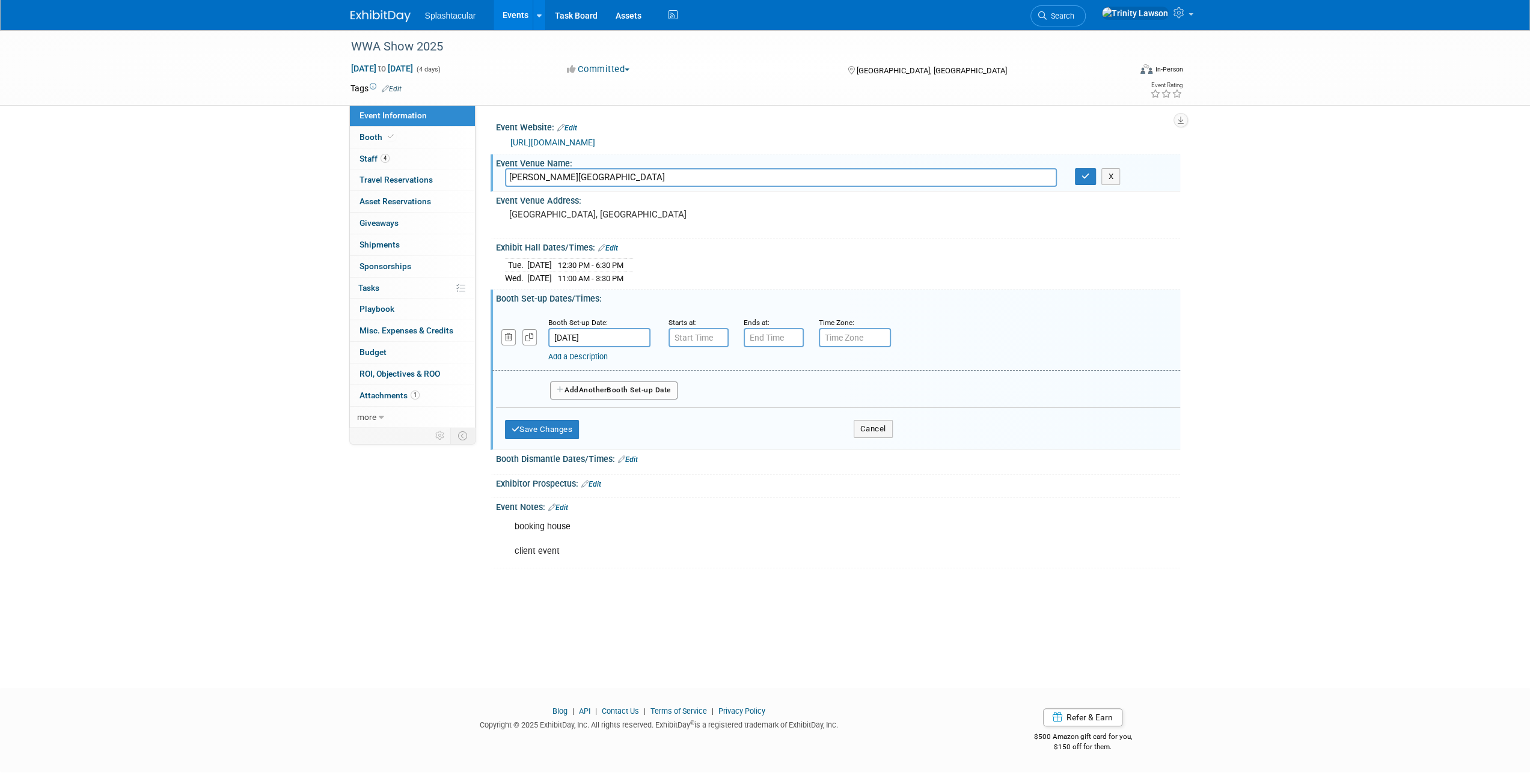
click at [547, 176] on input "Walt Disney World Resort" at bounding box center [781, 178] width 552 height 19
type input "Disney’s Coronado Springs Resort at the Walt Disney World® Resort"
click at [1088, 178] on icon "button" at bounding box center [1085, 176] width 8 height 8
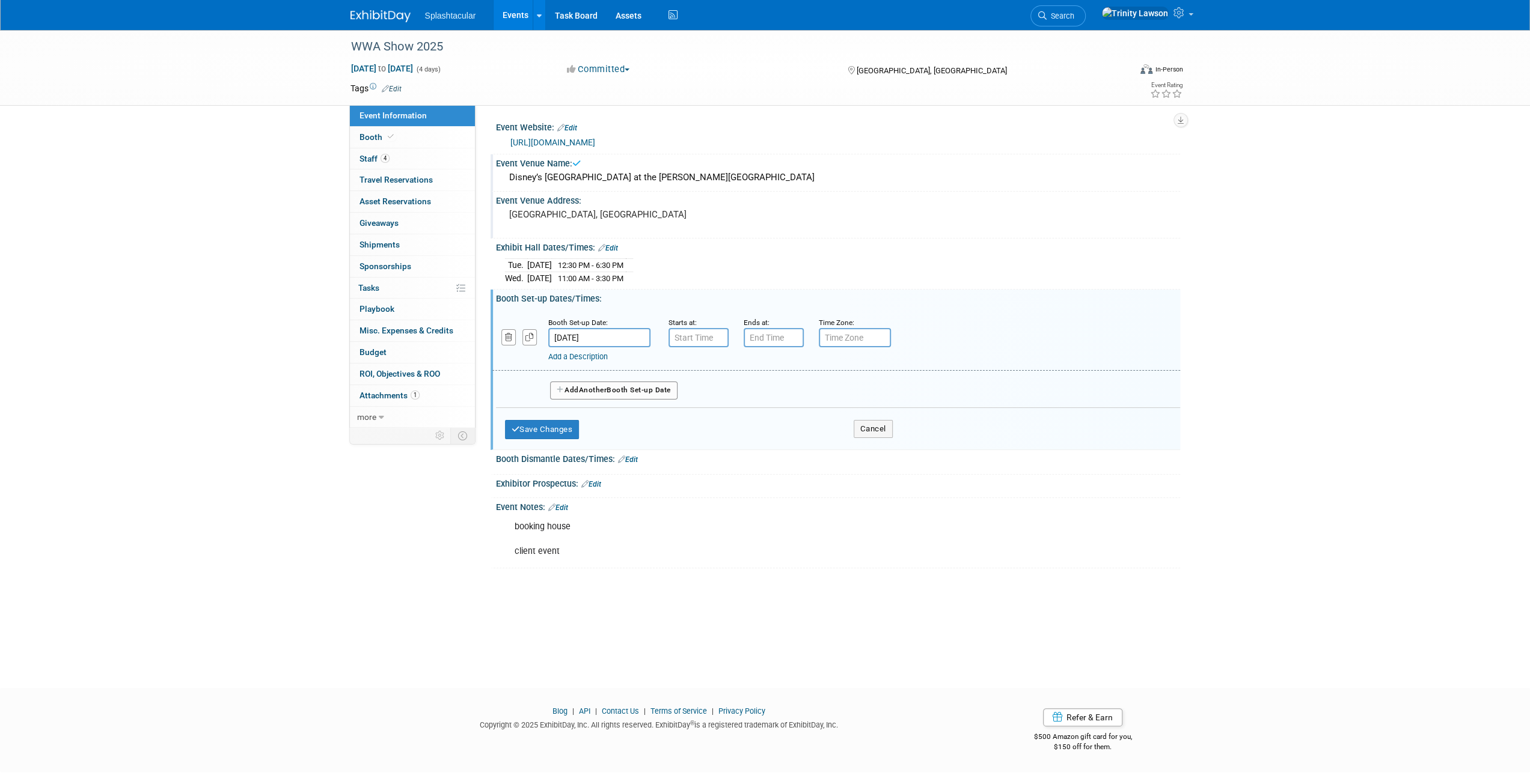
click at [569, 215] on pre "[GEOGRAPHIC_DATA], [GEOGRAPHIC_DATA]" at bounding box center [638, 214] width 259 height 11
click at [614, 239] on div "Exhibit Hall Dates/Times: Edit" at bounding box center [838, 246] width 684 height 15
click at [614, 239] on div "Exhibit Hall Dates/Times: Edit" at bounding box center [838, 246] width 684 height 15
click at [614, 206] on textarea "[GEOGRAPHIC_DATA], [GEOGRAPHIC_DATA]" at bounding box center [614, 220] width 219 height 28
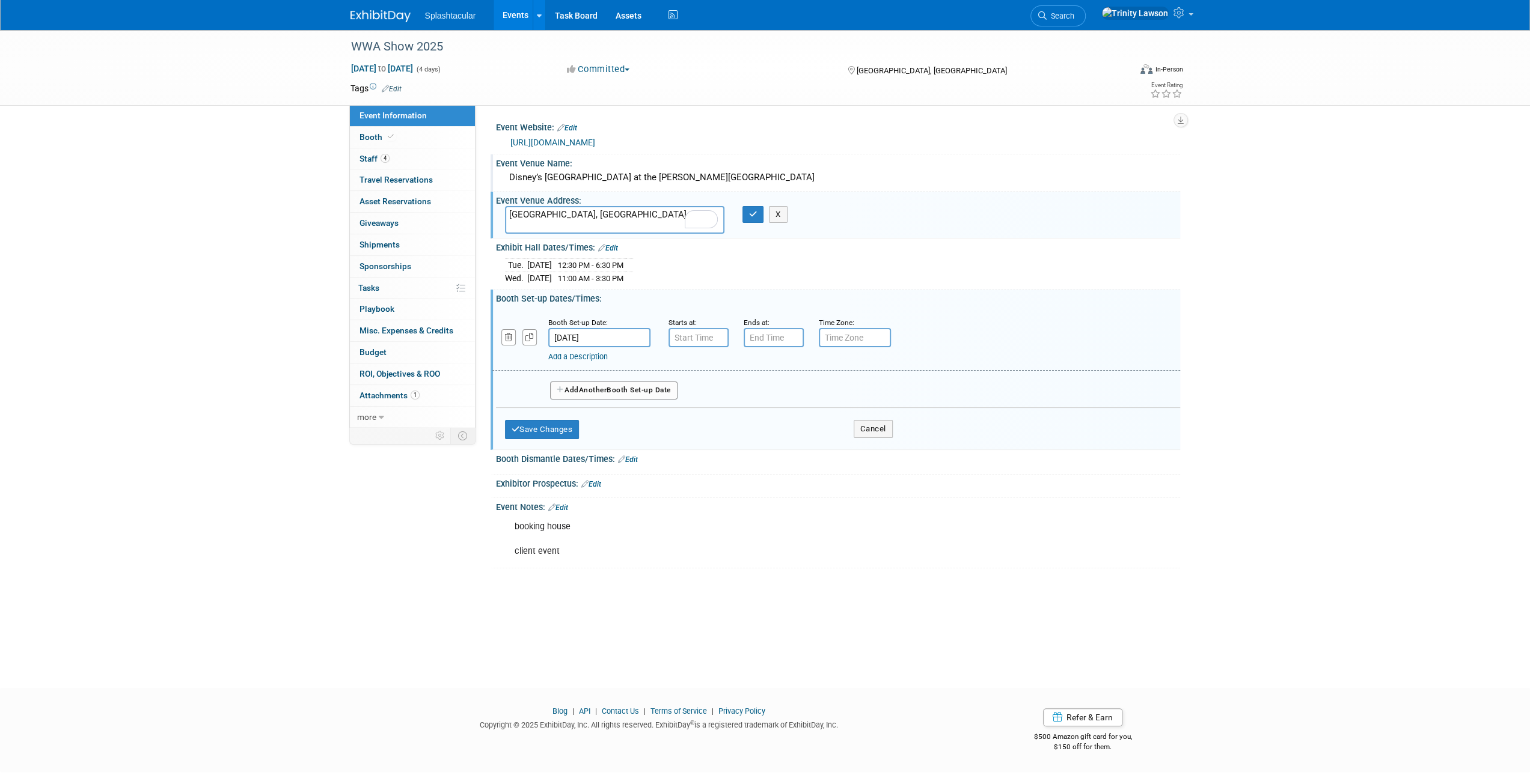
click at [613, 206] on textarea "[GEOGRAPHIC_DATA], [GEOGRAPHIC_DATA]" at bounding box center [614, 220] width 219 height 28
paste textarea "1001 W Buena Vista Dr, Lake Buena Vista, FL 32830"
type textarea "1001 W Buena Vista Dr, Lake Buena Vista, FL 32830"
click at [754, 215] on icon "button" at bounding box center [753, 214] width 8 height 8
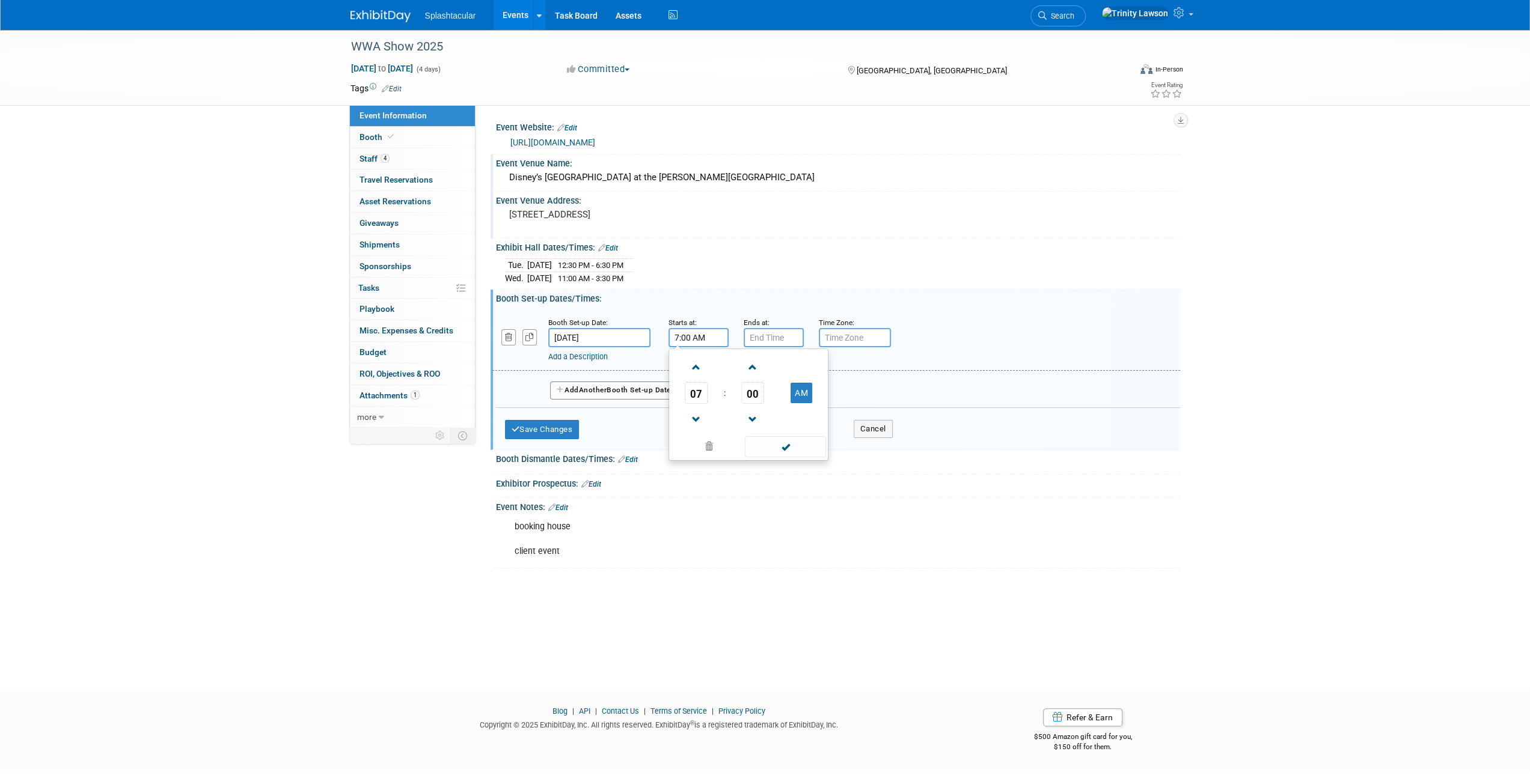
click at [674, 341] on input "7:00 AM" at bounding box center [698, 338] width 60 height 19
click at [715, 340] on input "7:00 AM" at bounding box center [698, 338] width 60 height 19
click at [696, 362] on span at bounding box center [696, 367] width 21 height 21
type input "8:00 AM"
click at [786, 337] on input "7:00 PM" at bounding box center [773, 338] width 60 height 19
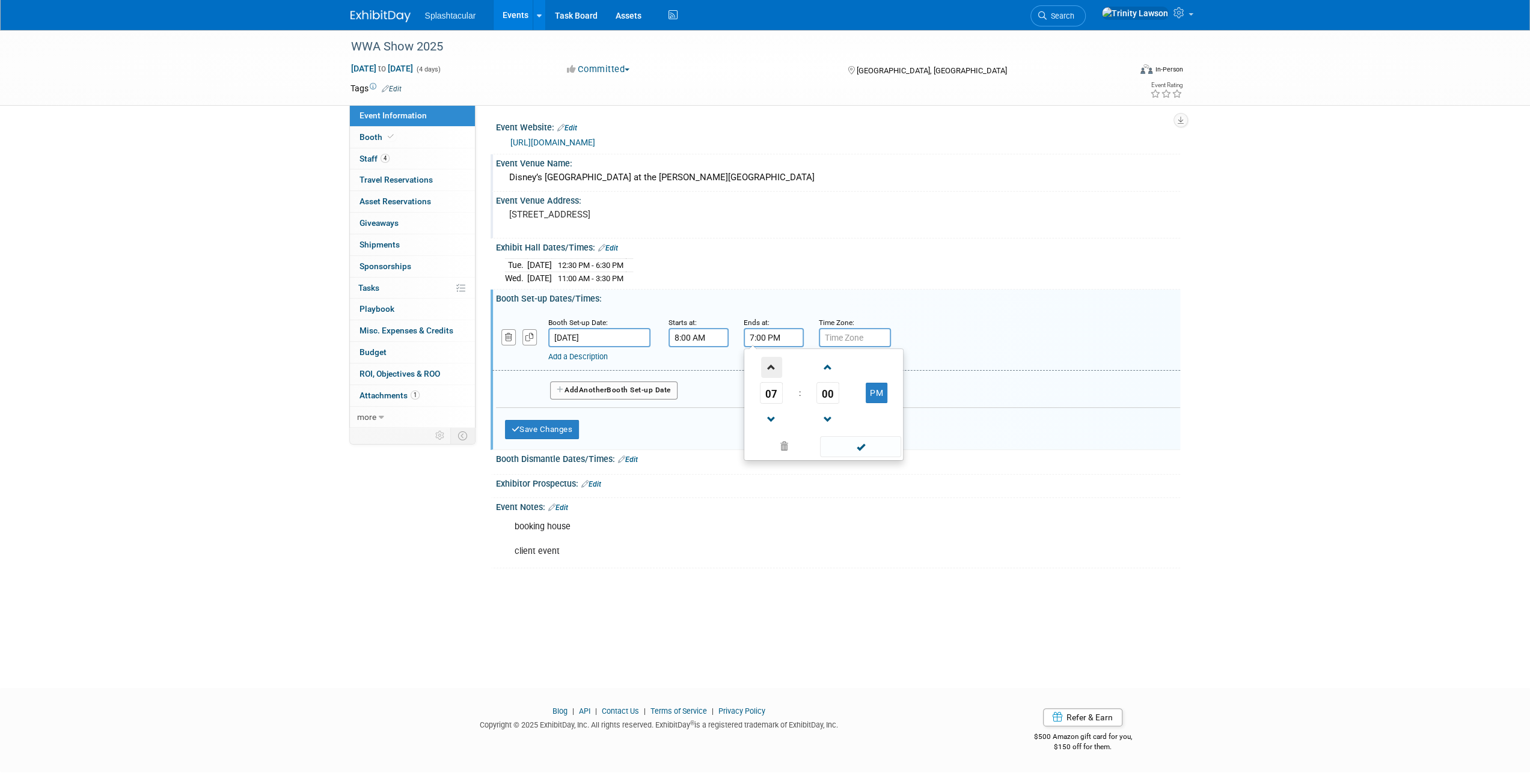
click at [772, 360] on span at bounding box center [771, 367] width 21 height 21
type input "10:00 PM"
click at [842, 437] on span at bounding box center [861, 446] width 81 height 21
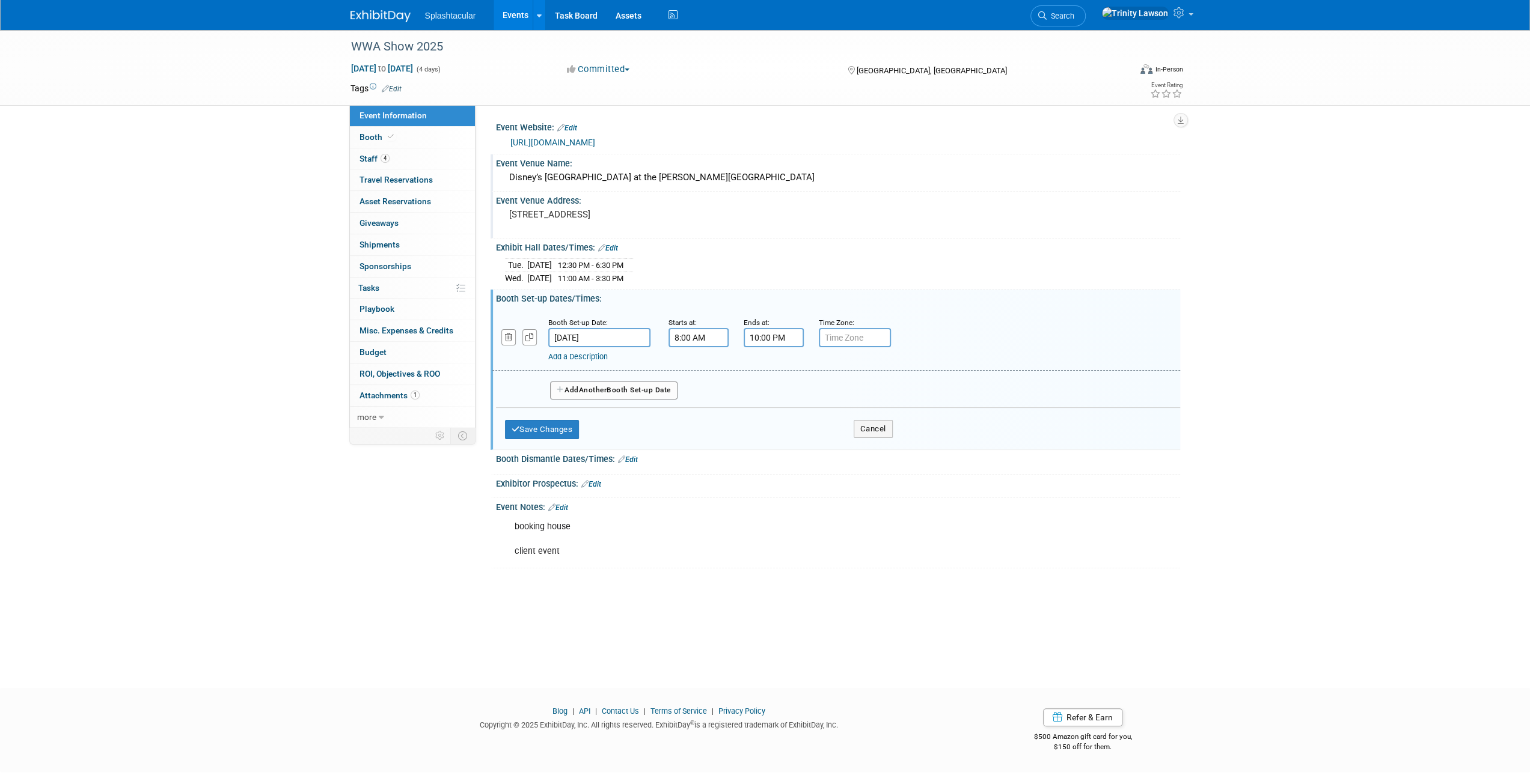
click at [593, 388] on span "Another" at bounding box center [593, 390] width 28 height 8
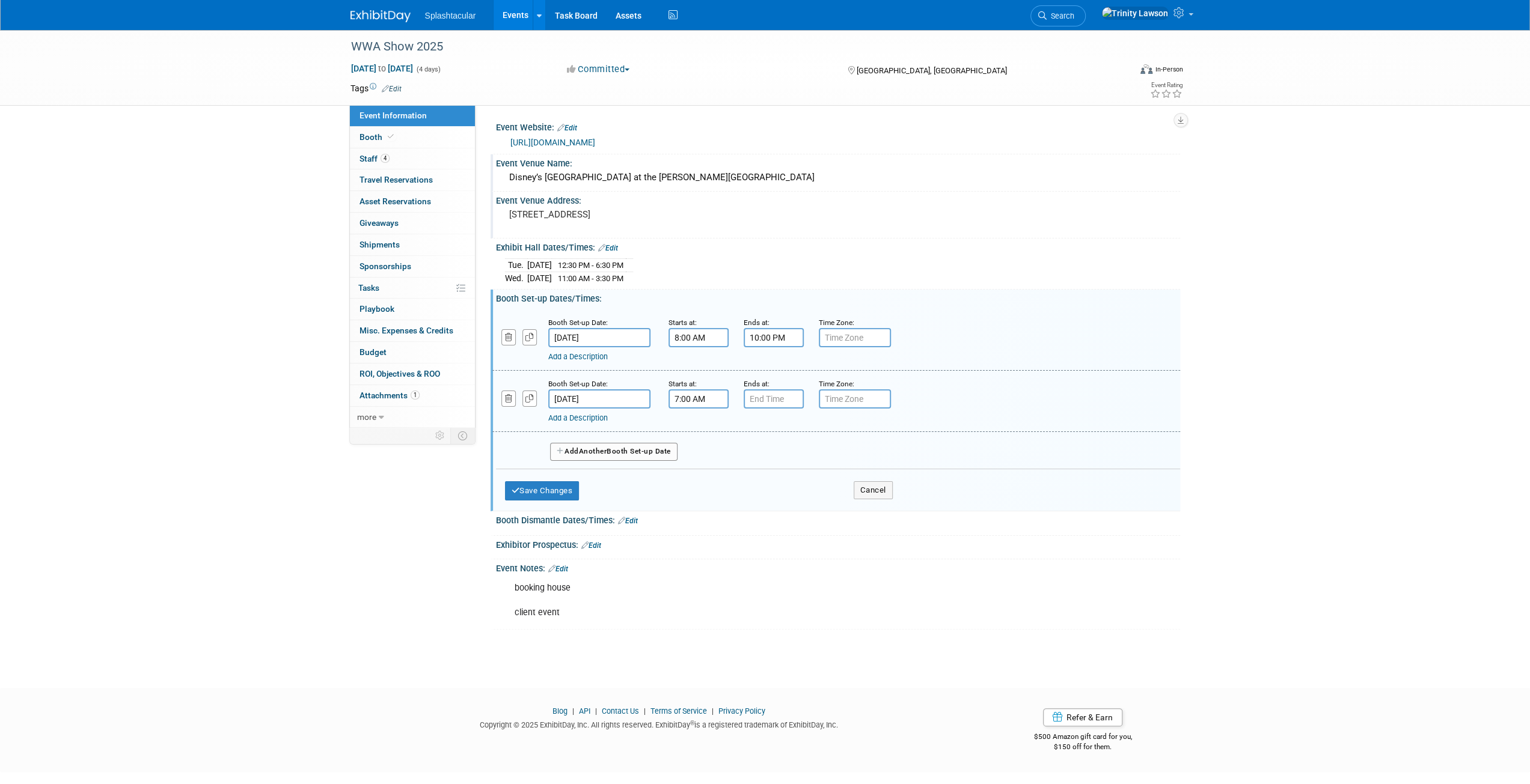
click at [703, 397] on input "7:00 AM" at bounding box center [698, 399] width 60 height 19
click at [687, 396] on input "7:00 AM" at bounding box center [698, 399] width 60 height 19
click at [694, 426] on span at bounding box center [696, 428] width 21 height 21
type input "8:00 AM"
click at [788, 509] on span at bounding box center [786, 508] width 81 height 21
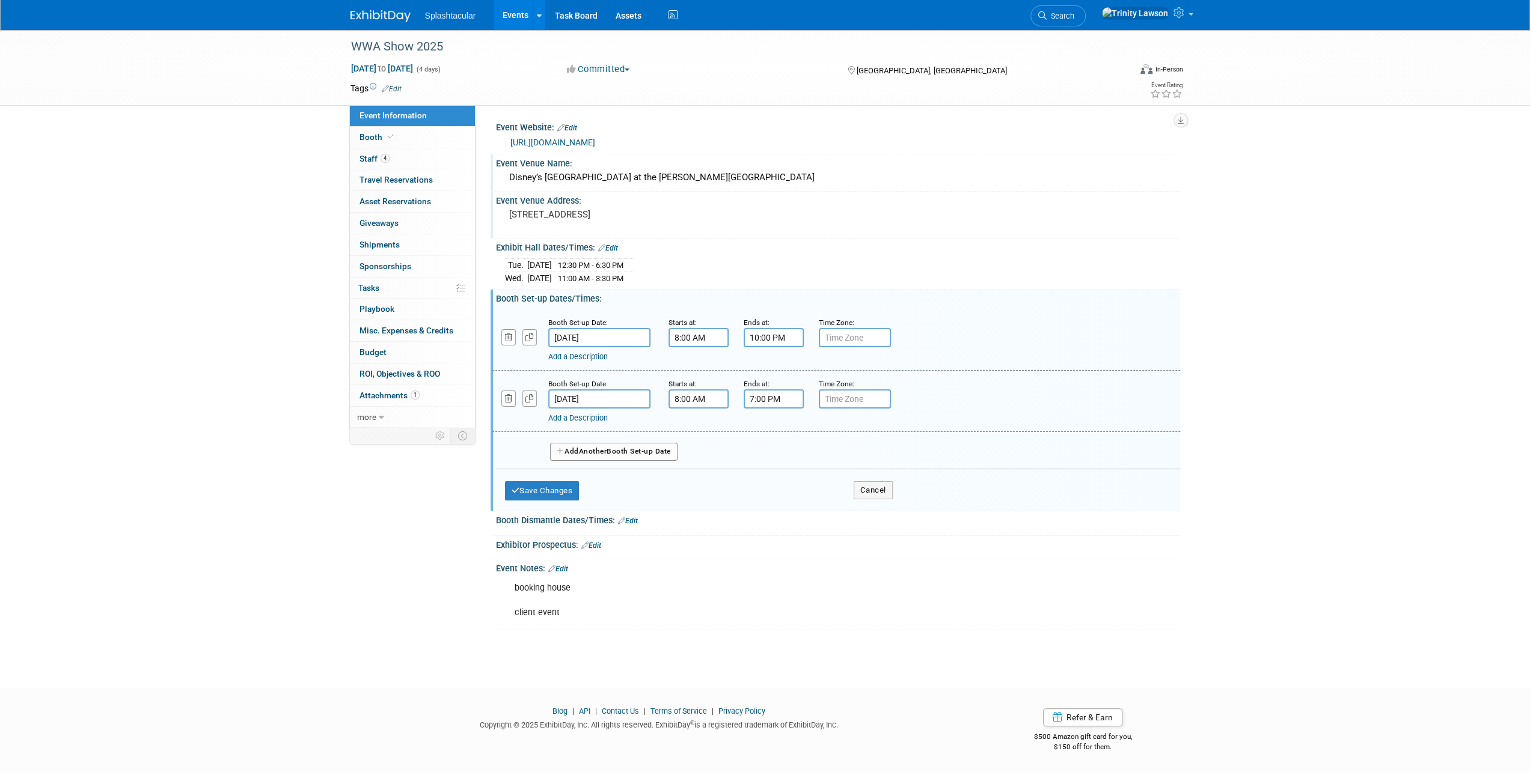
click at [775, 394] on input "7:00 PM" at bounding box center [773, 399] width 60 height 19
click at [776, 454] on span "07" at bounding box center [771, 455] width 23 height 22
click at [775, 415] on td "12" at bounding box center [766, 429] width 39 height 32
type input "12:00 PM"
click at [884, 511] on span at bounding box center [861, 508] width 81 height 21
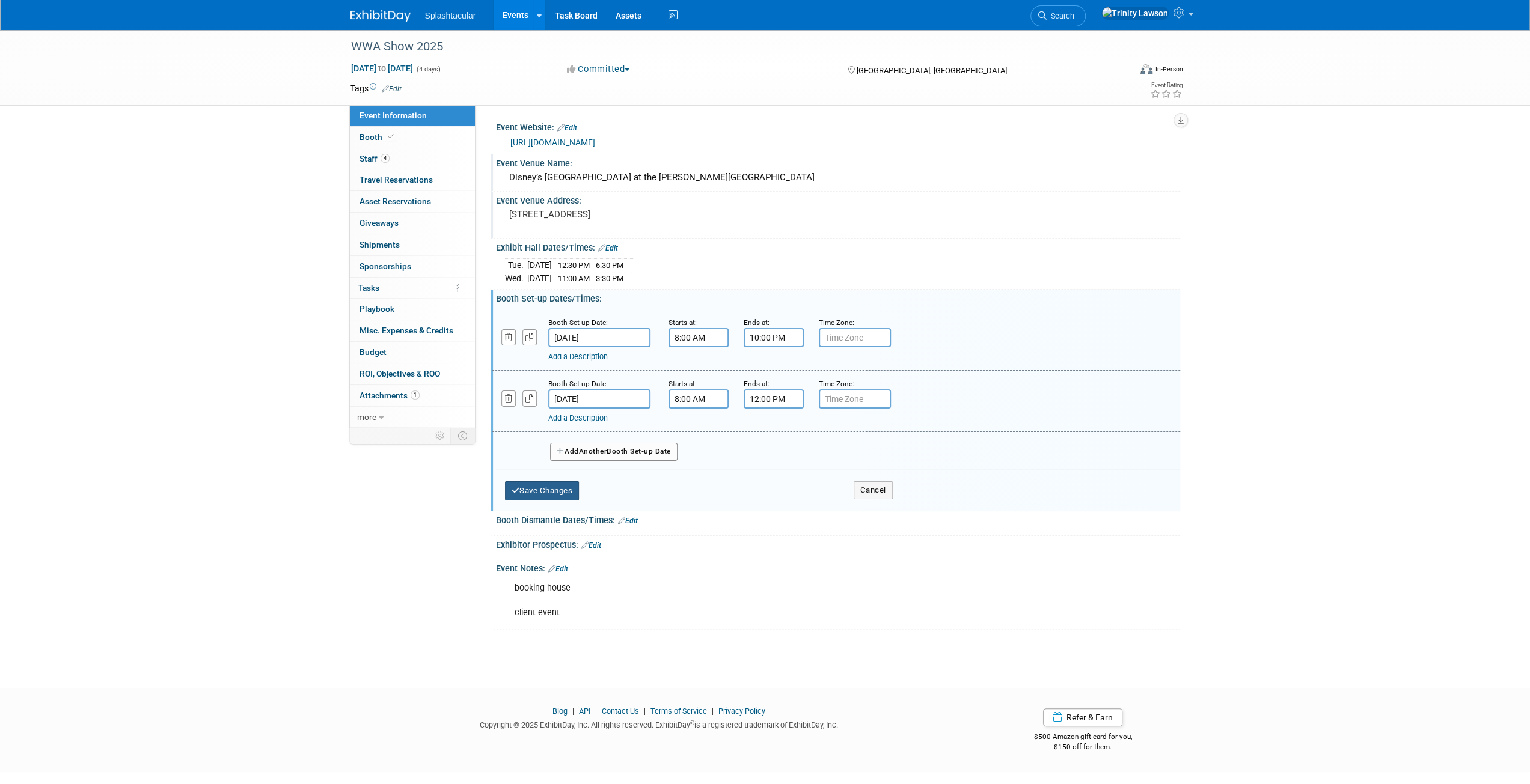
click at [573, 482] on button "Save Changes" at bounding box center [542, 491] width 75 height 19
